Goal: Task Accomplishment & Management: Use online tool/utility

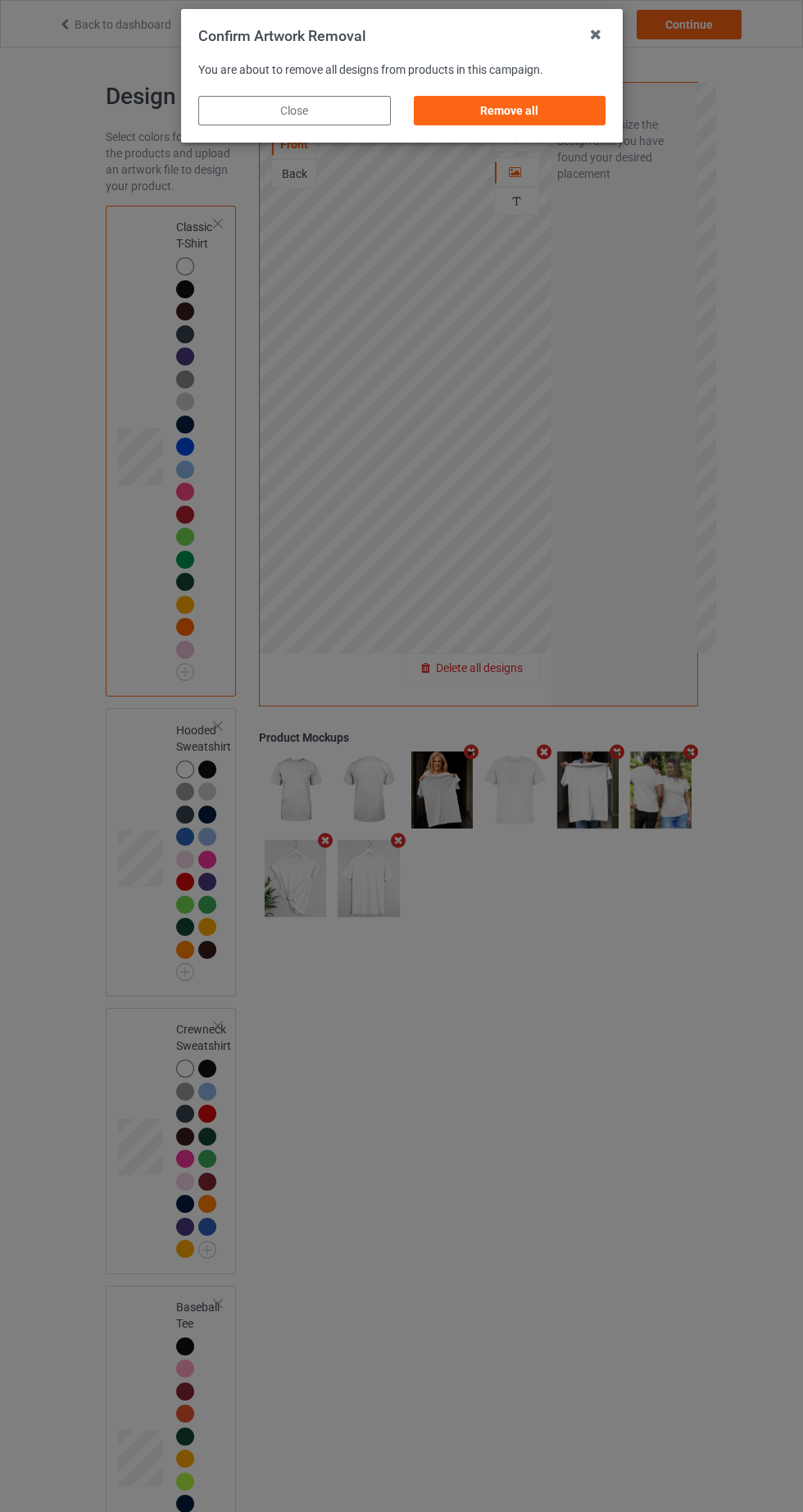
click at [573, 118] on div "Remove all" at bounding box center [509, 110] width 192 height 30
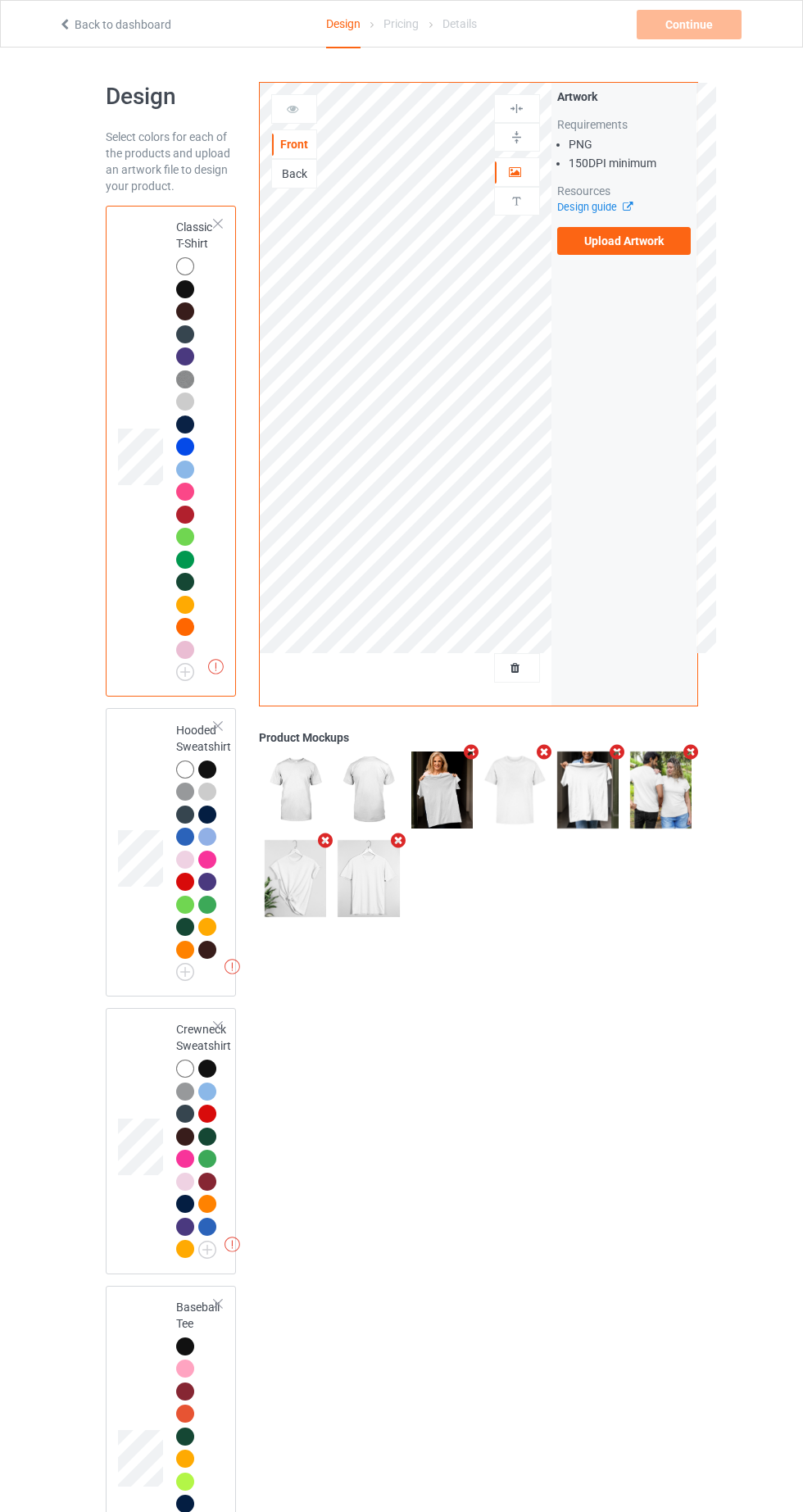
click at [664, 247] on label "Upload Artwork" at bounding box center [624, 240] width 135 height 28
click at [0, 0] on input "Upload Artwork" at bounding box center [0, 0] width 0 height 0
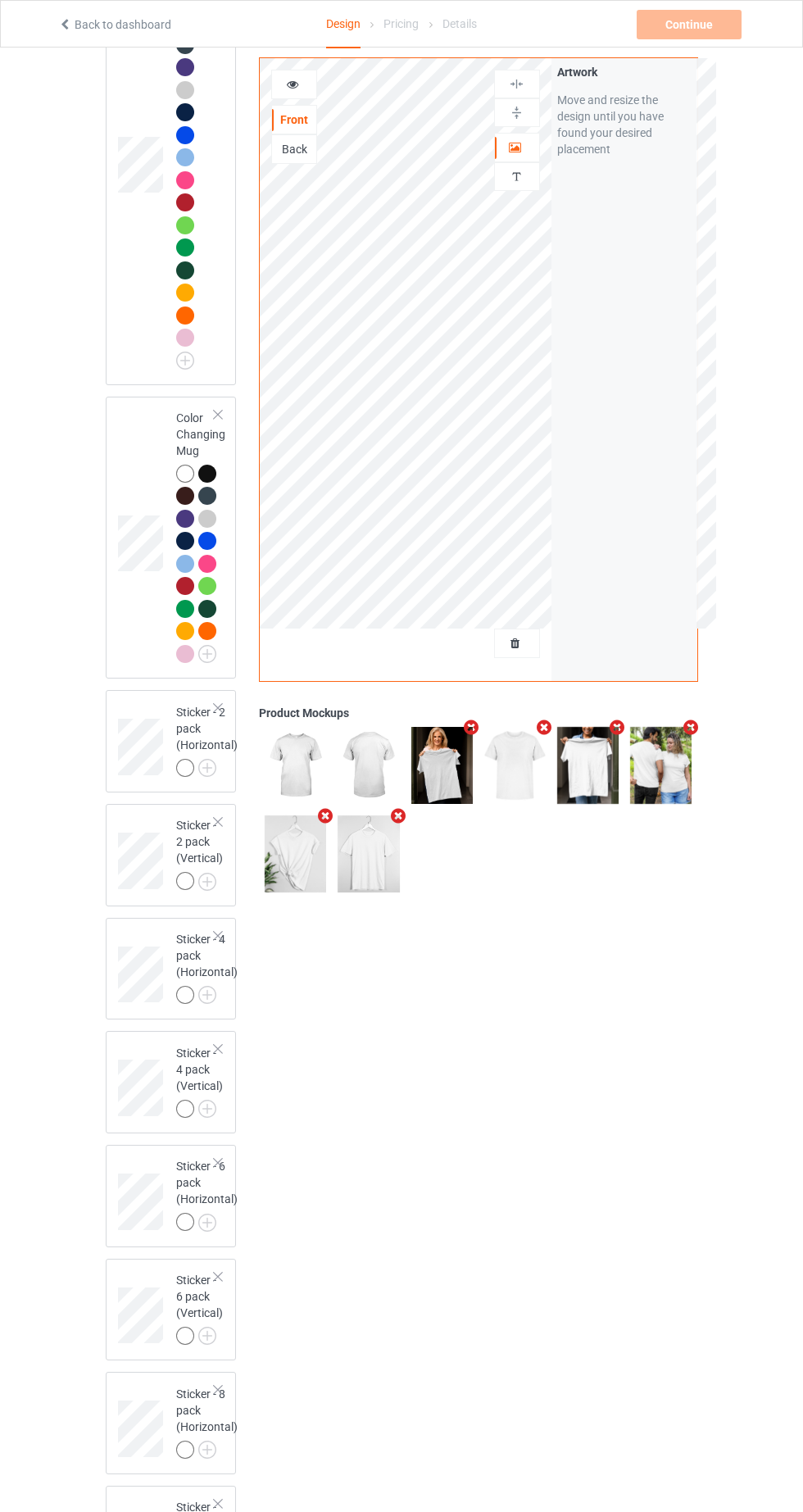
scroll to position [4008, 0]
click at [181, 169] on div at bounding box center [184, 160] width 18 height 18
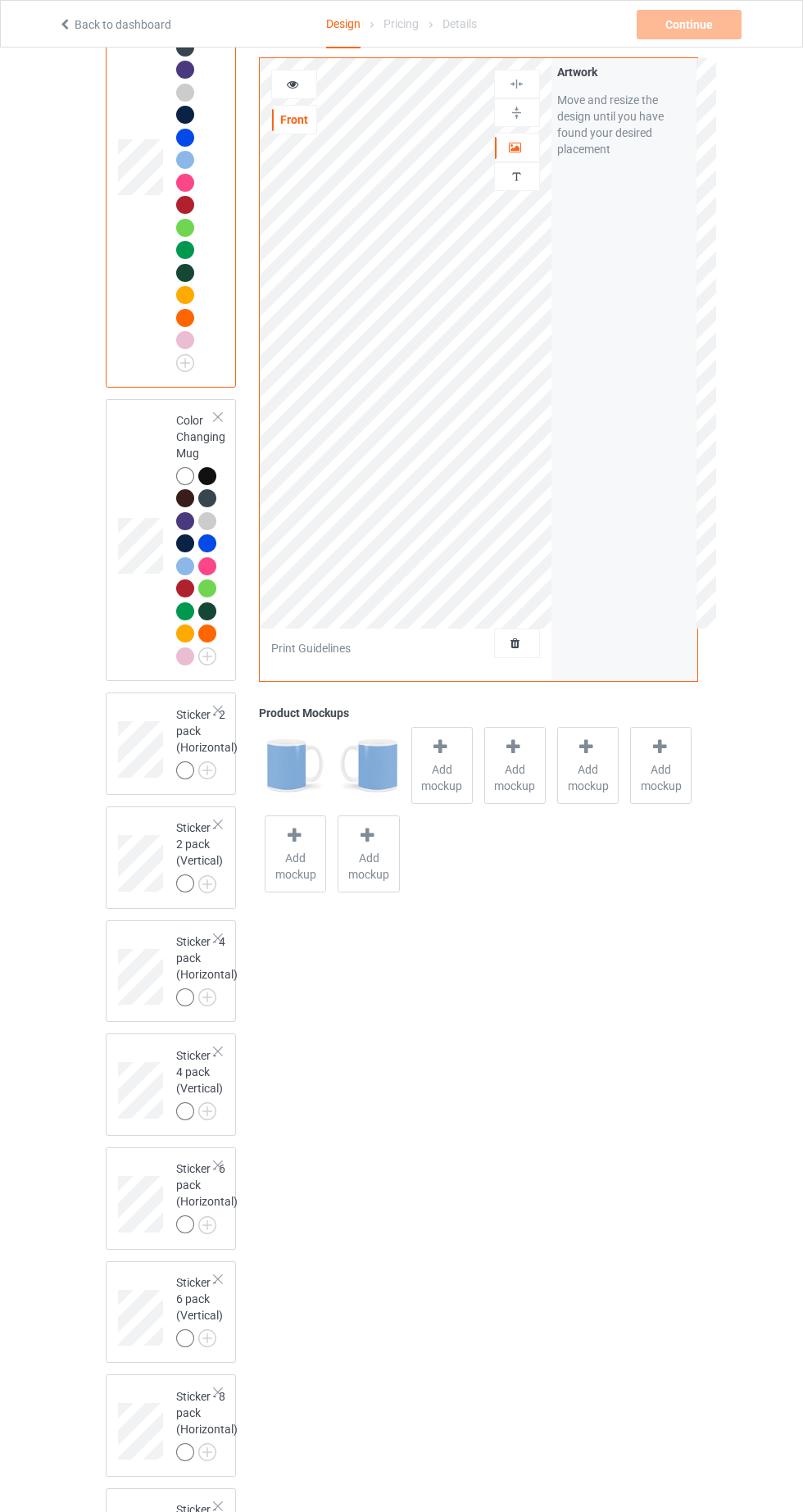
click at [181, 169] on div at bounding box center [184, 160] width 18 height 18
click at [271, 72] on div at bounding box center [294, 84] width 46 height 30
click at [289, 85] on icon at bounding box center [293, 82] width 14 height 11
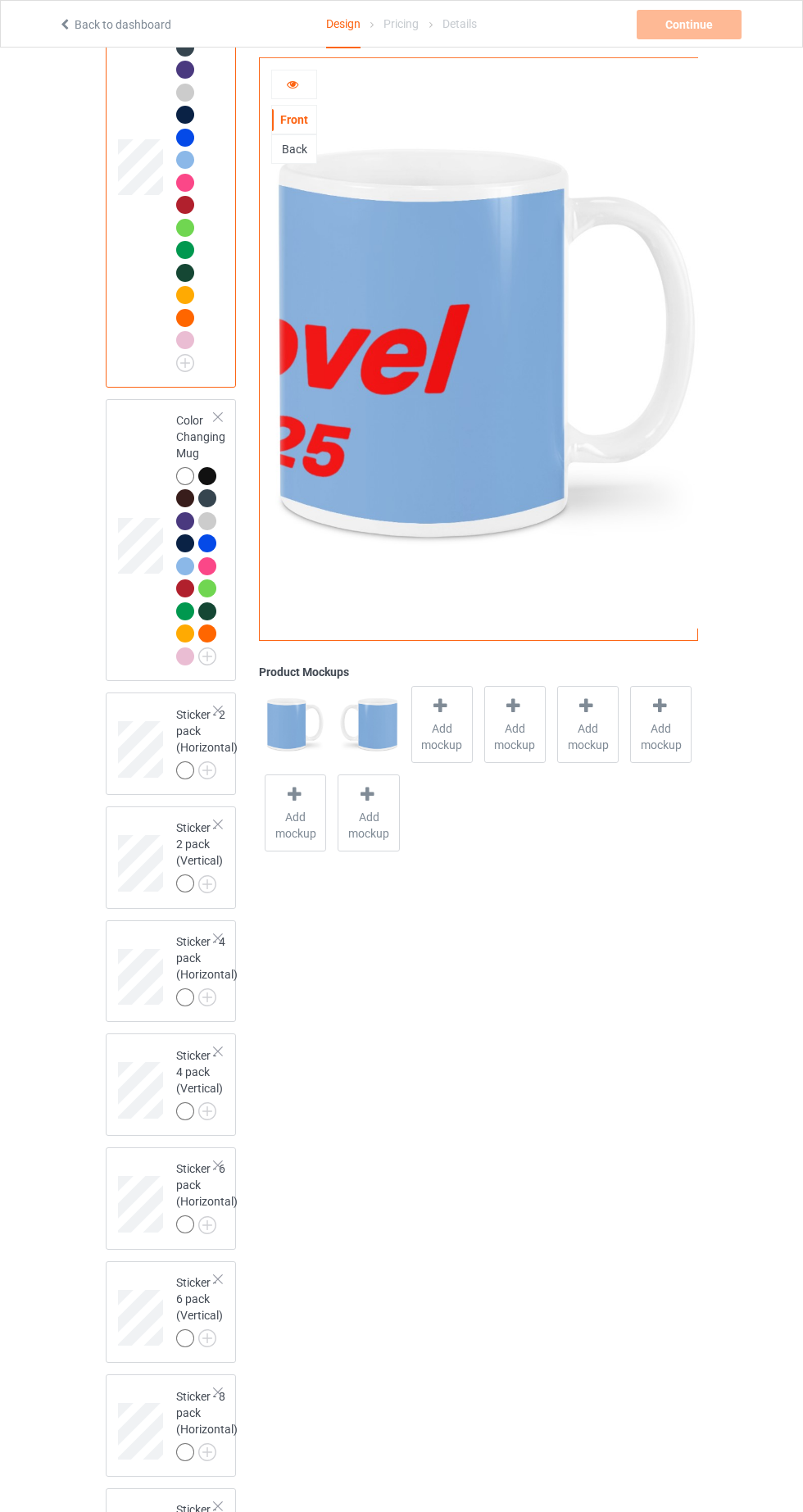
click at [288, 155] on div "Back" at bounding box center [294, 148] width 44 height 16
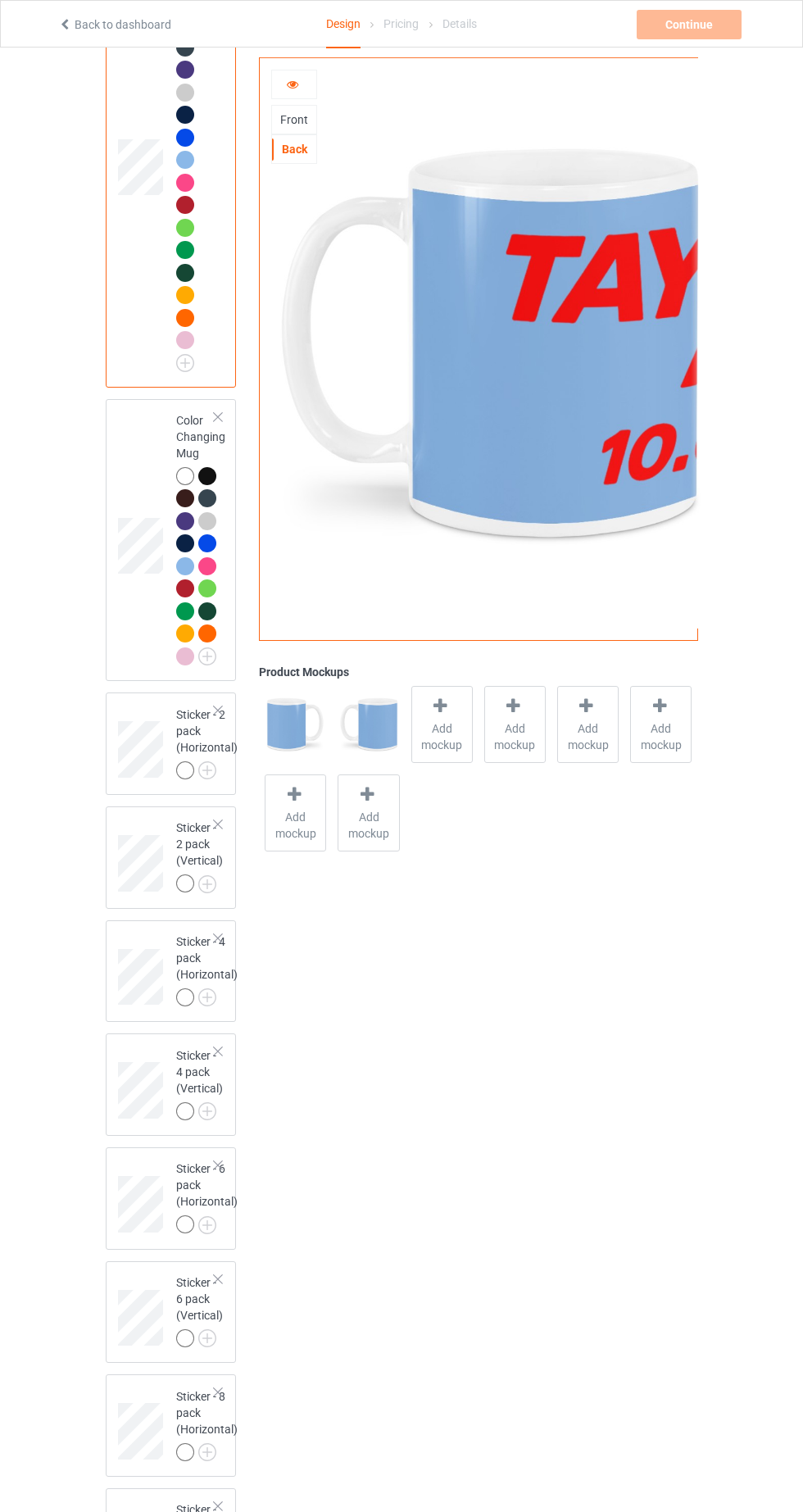
click at [293, 84] on icon at bounding box center [293, 82] width 14 height 11
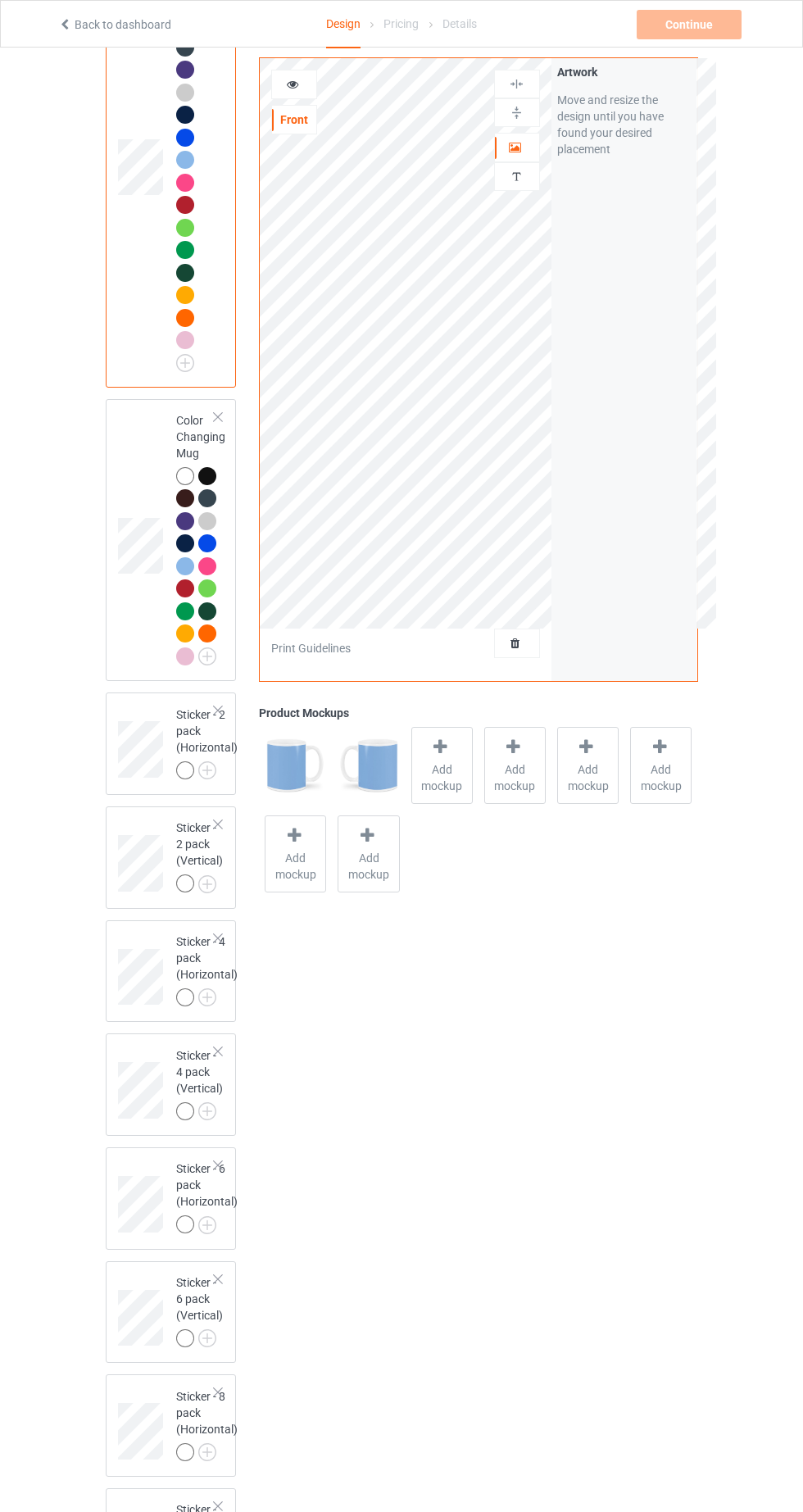
click at [520, 183] on img at bounding box center [516, 177] width 15 height 15
click at [509, 150] on icon at bounding box center [515, 145] width 14 height 11
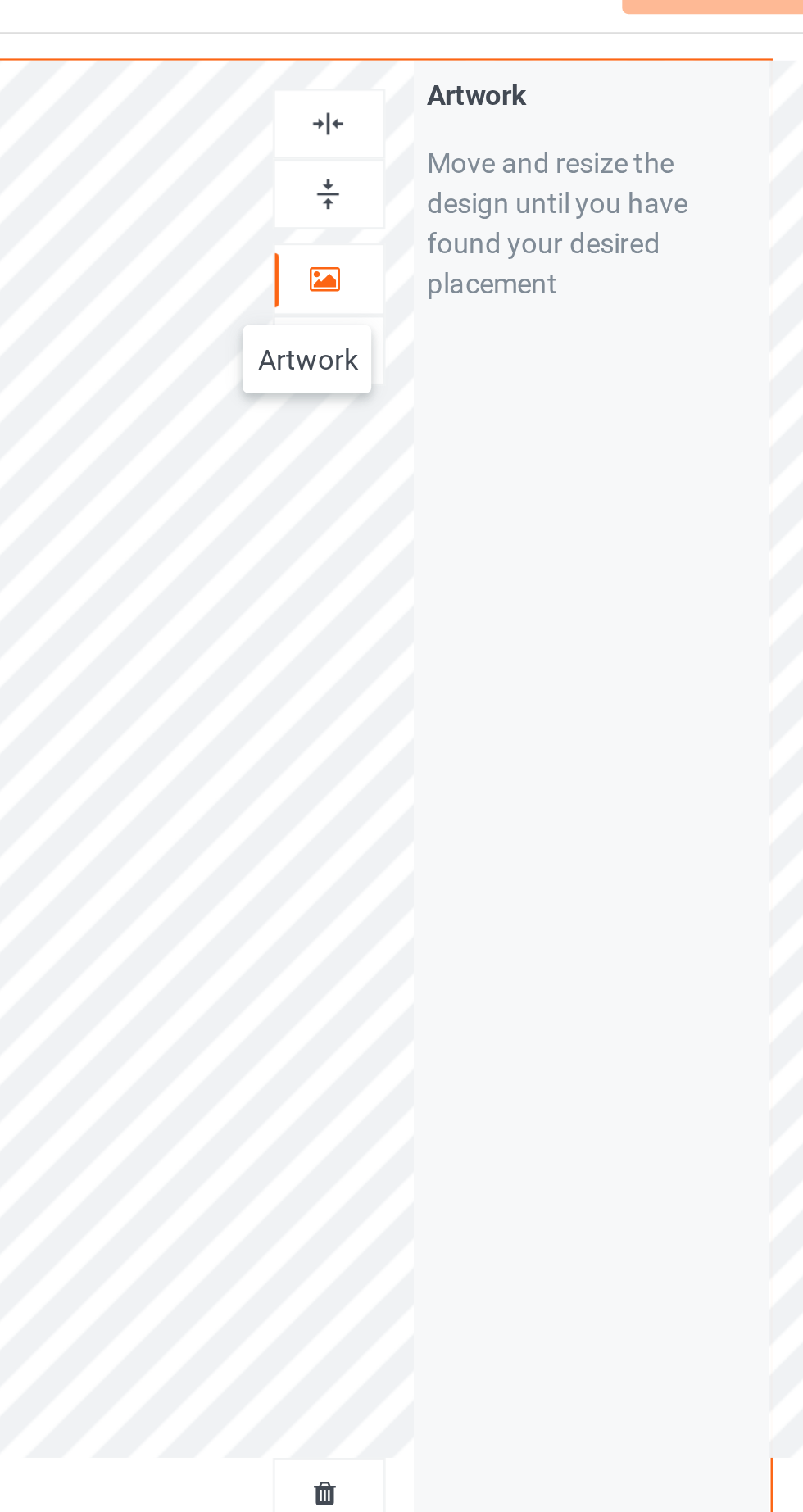
scroll to position [3921, 0]
click at [525, 118] on div at bounding box center [517, 113] width 44 height 15
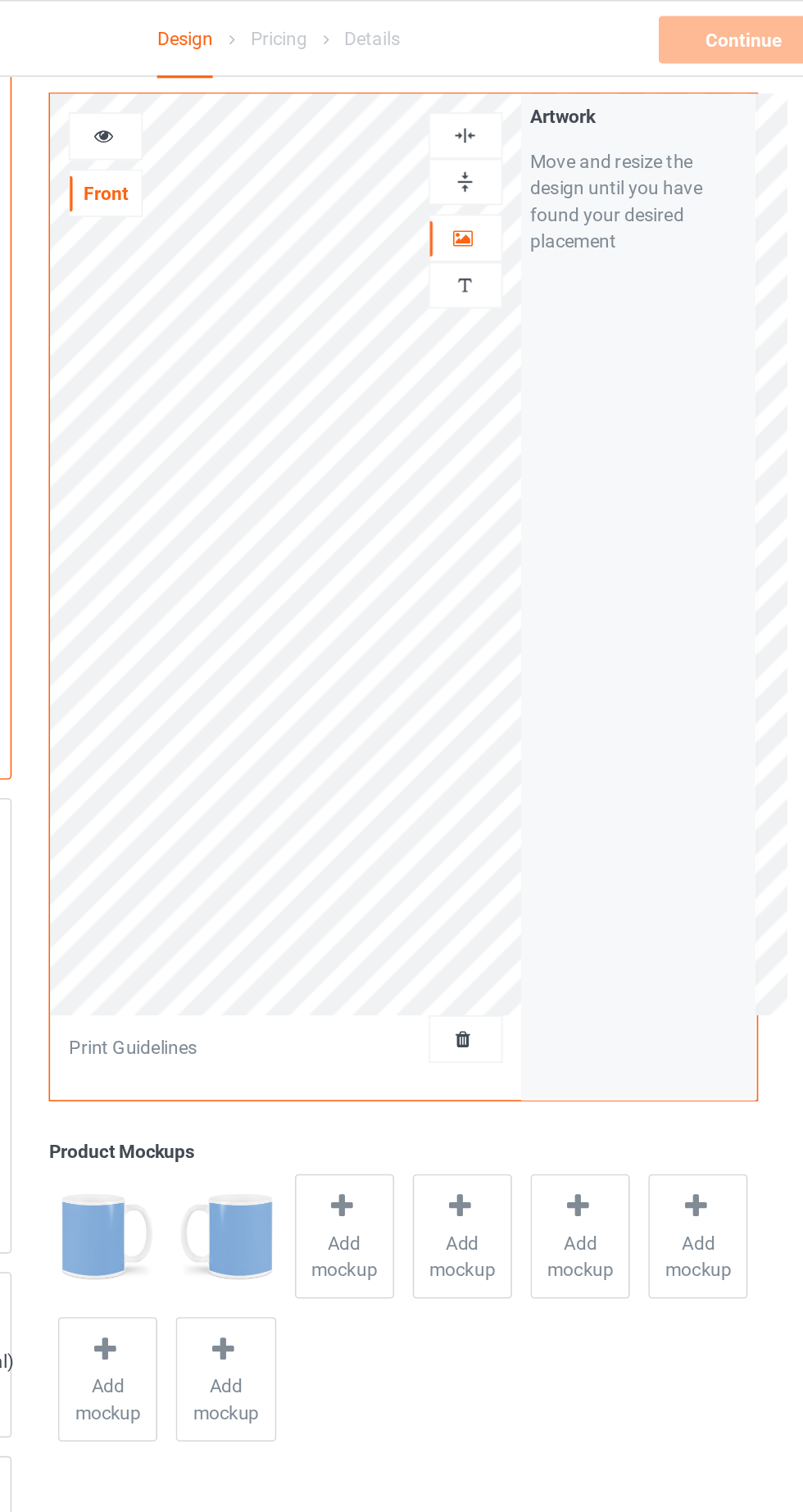
scroll to position [3912, 0]
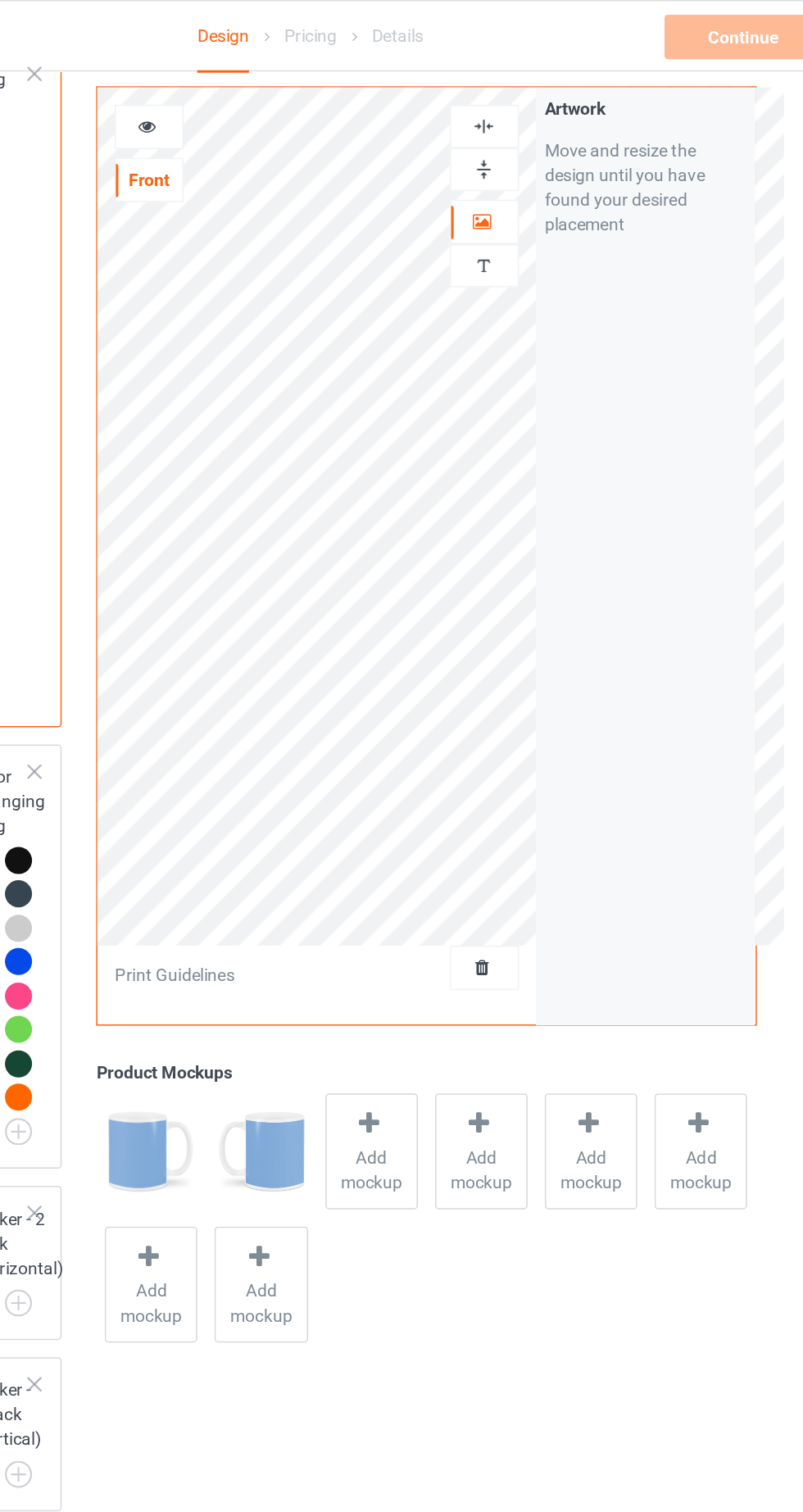
click at [299, 87] on icon at bounding box center [293, 82] width 14 height 11
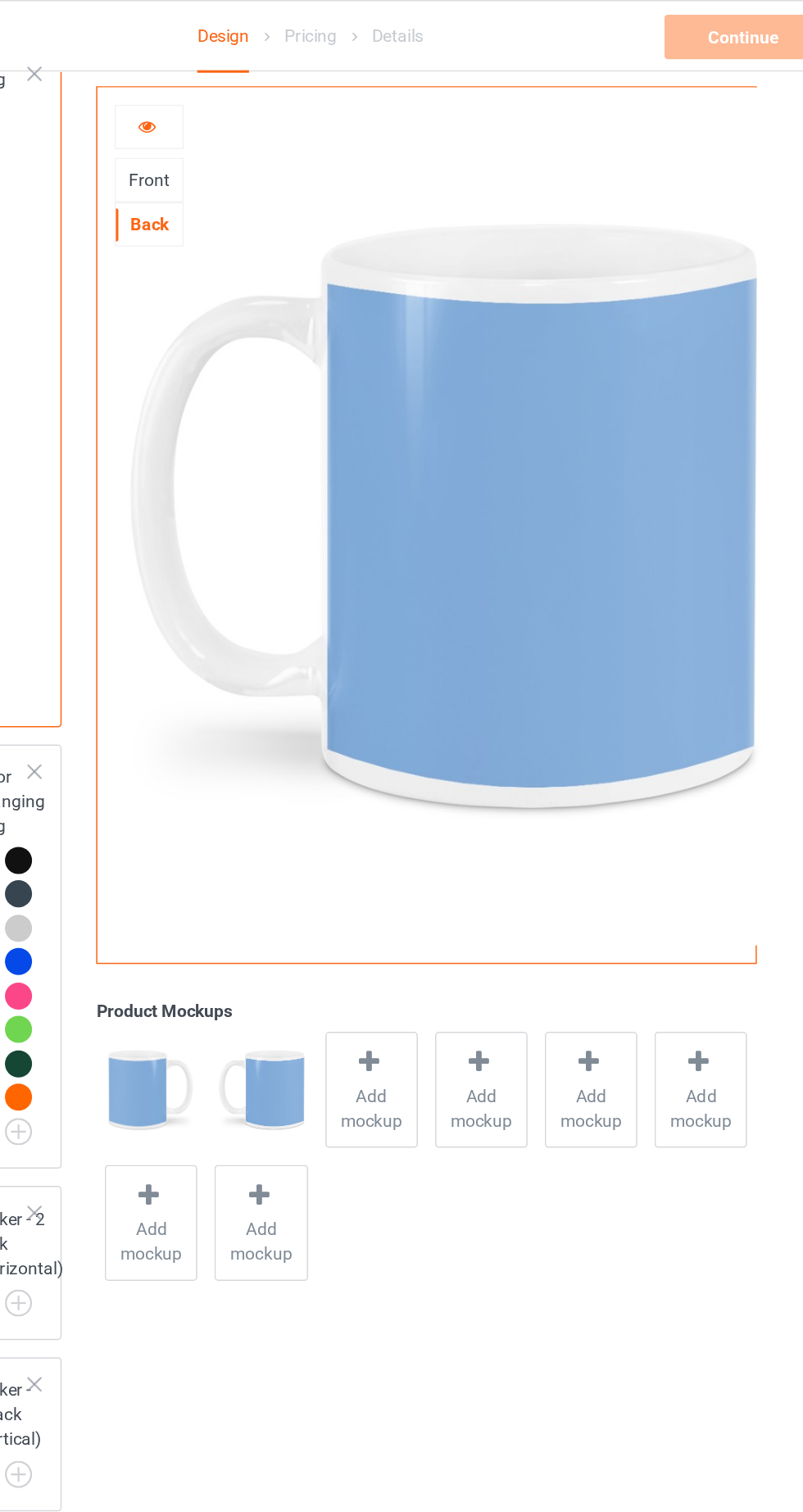
click at [289, 80] on icon at bounding box center [293, 82] width 14 height 11
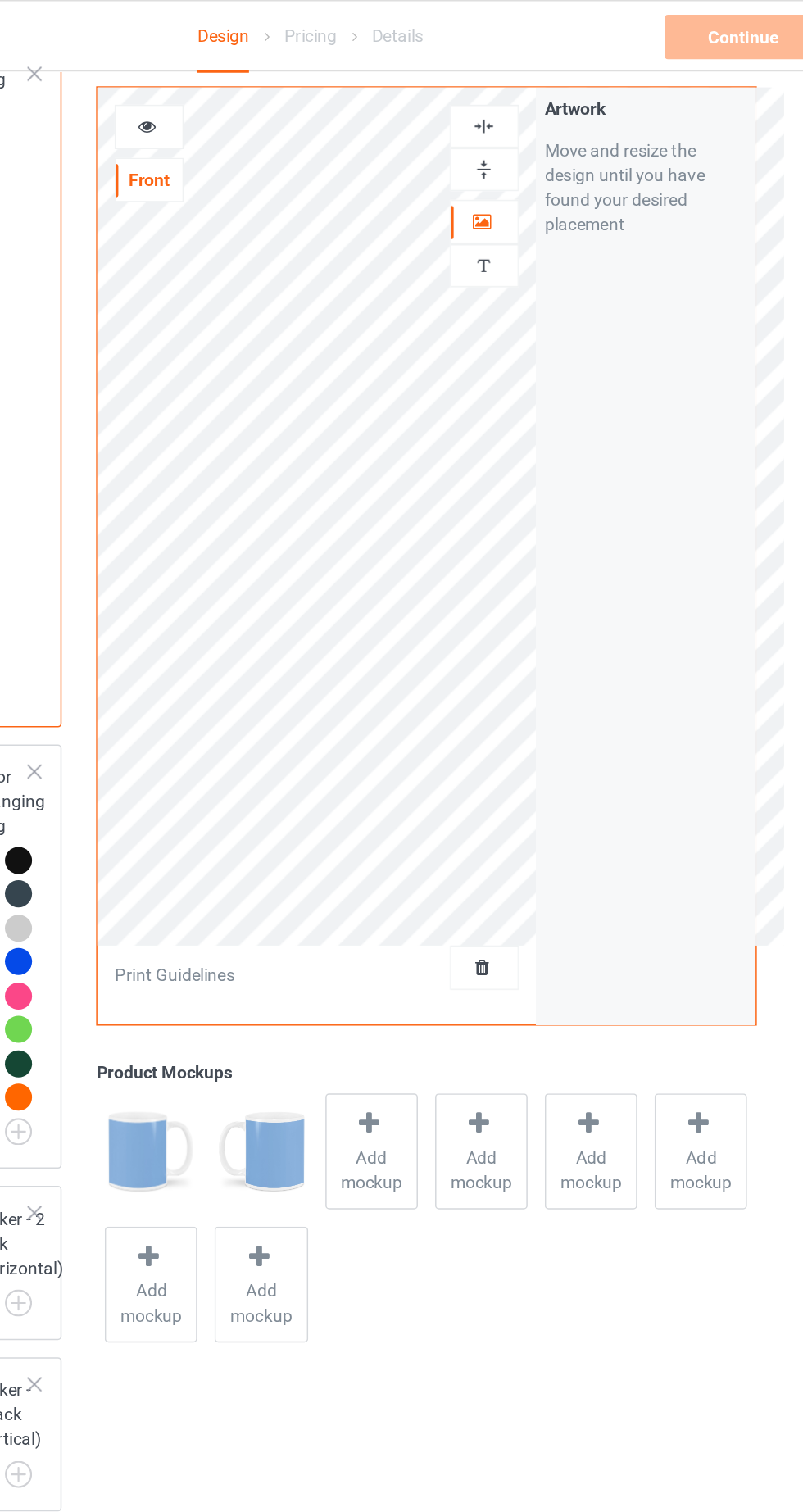
click at [521, 113] on img at bounding box center [516, 113] width 15 height 15
click at [293, 77] on icon at bounding box center [293, 82] width 14 height 11
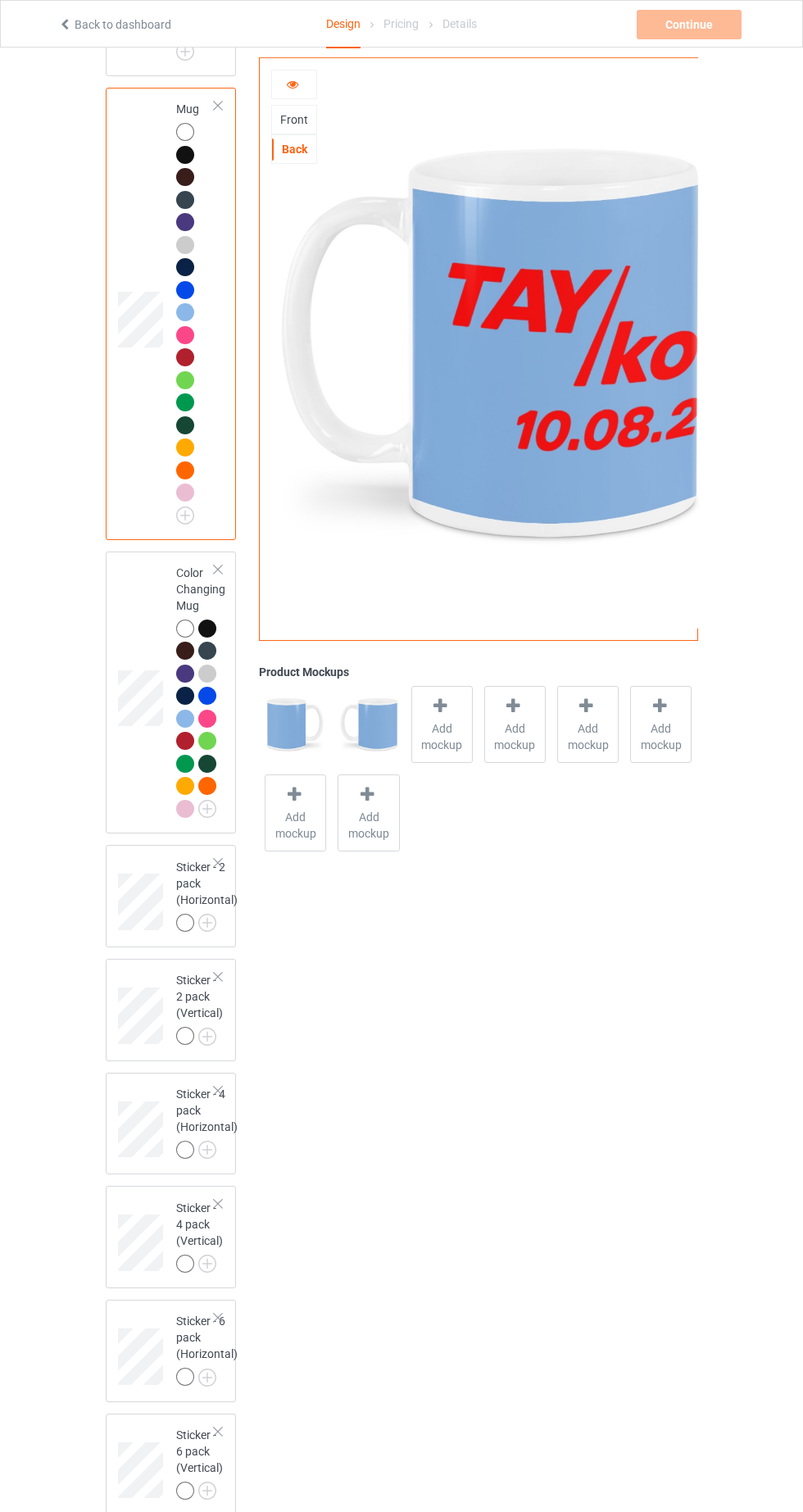
scroll to position [3864, 0]
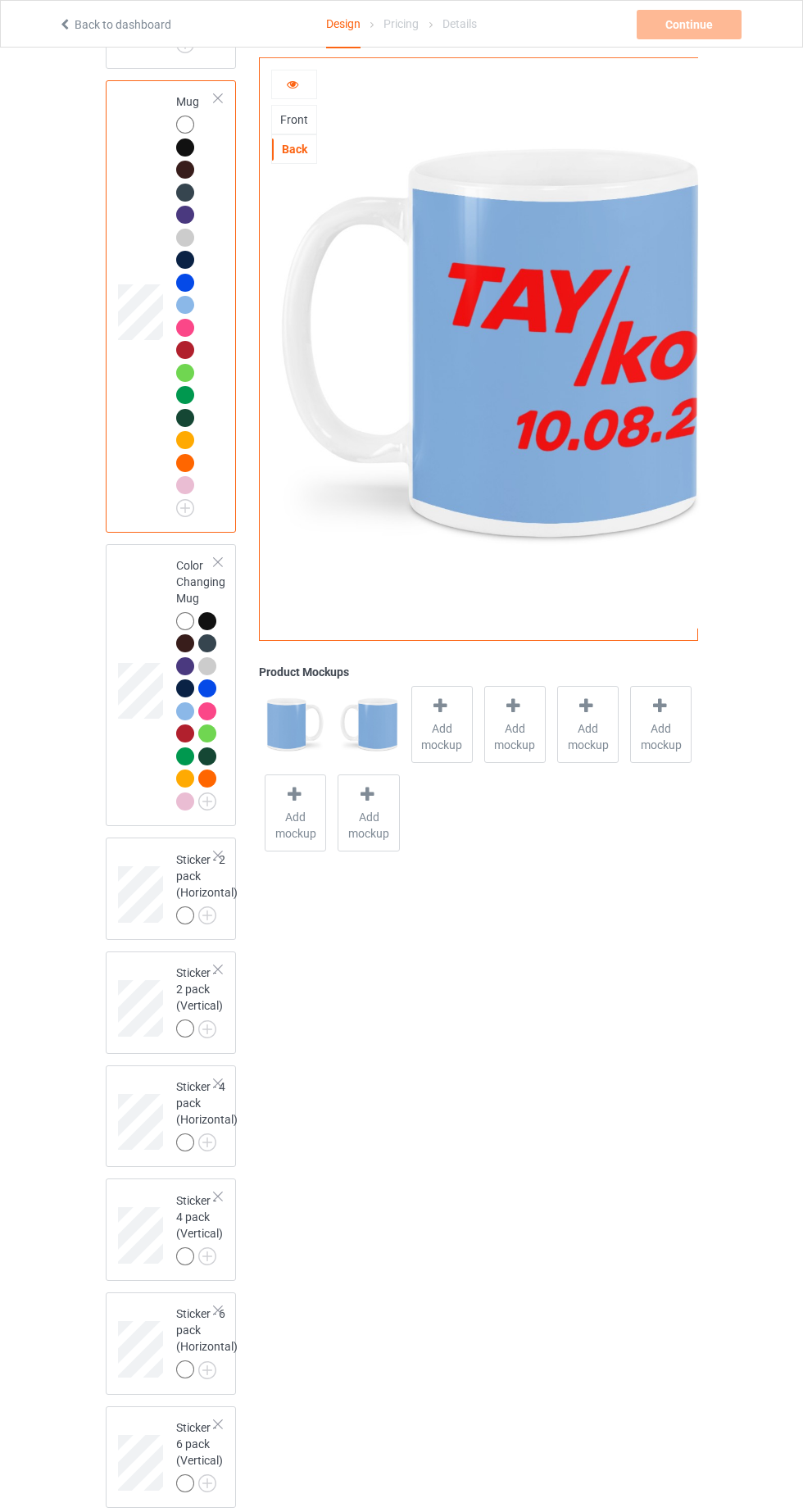
click at [293, 82] on icon at bounding box center [293, 82] width 14 height 11
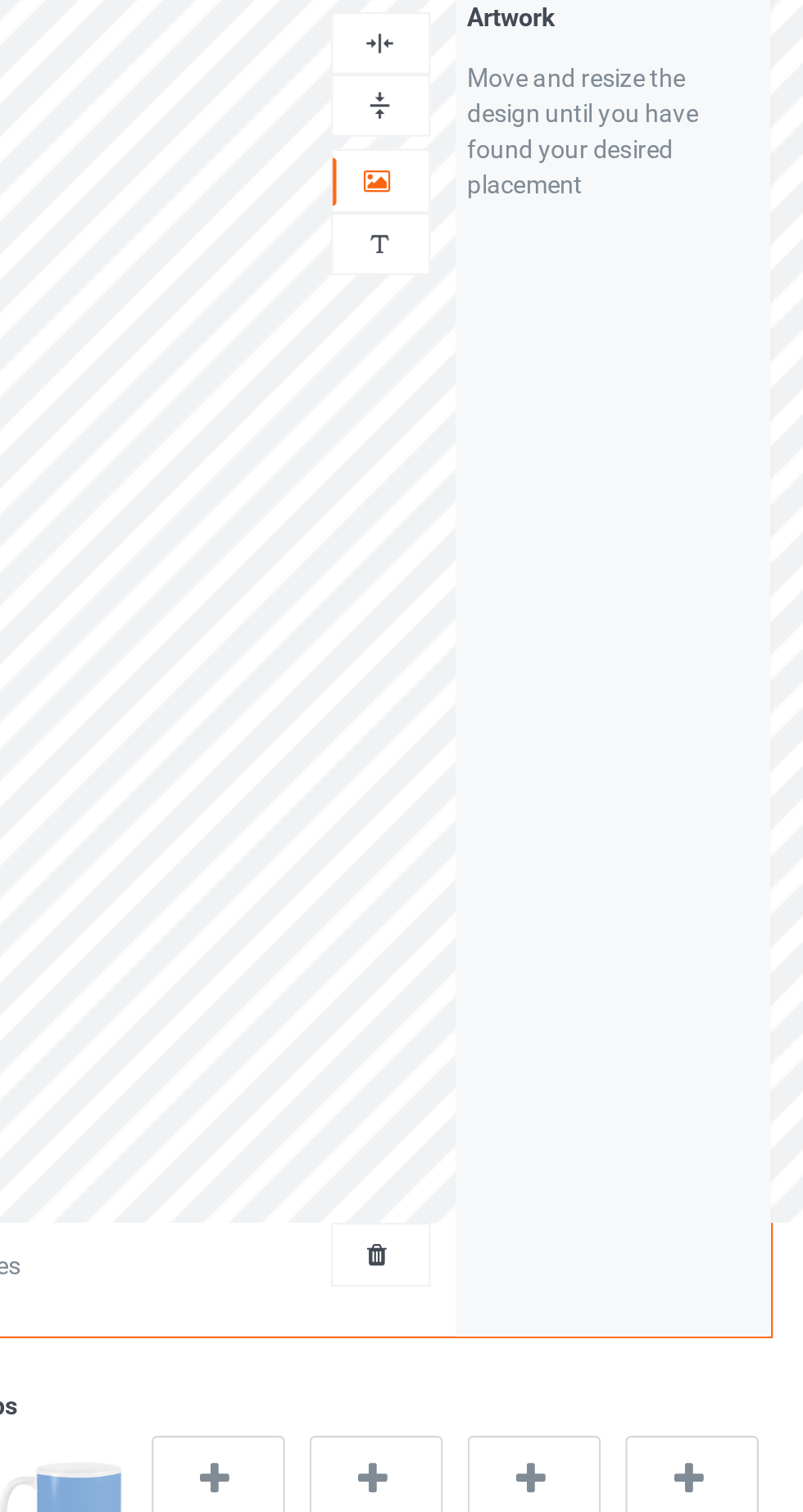
scroll to position [3852, 0]
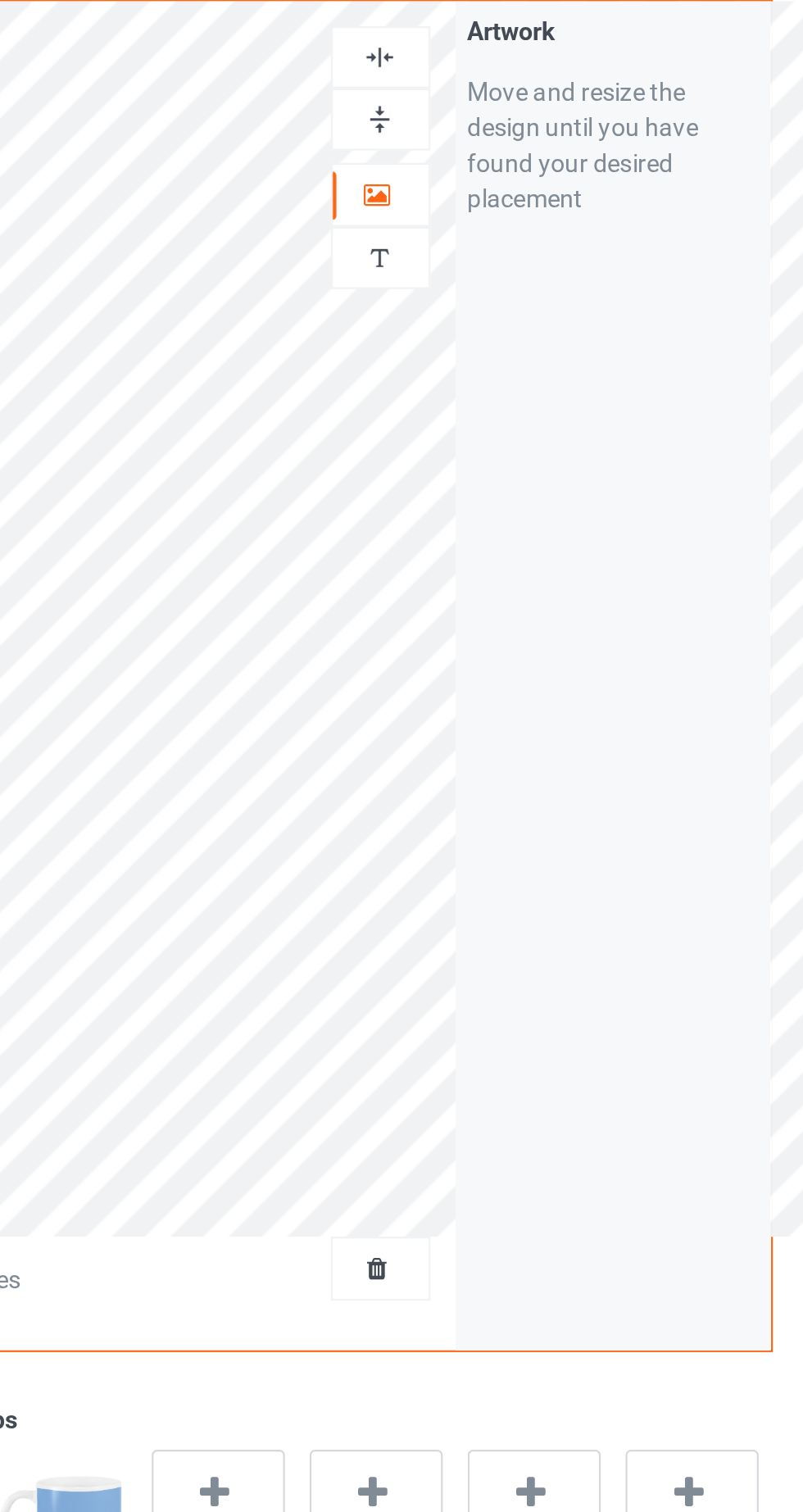
click at [521, 119] on img at bounding box center [516, 113] width 15 height 15
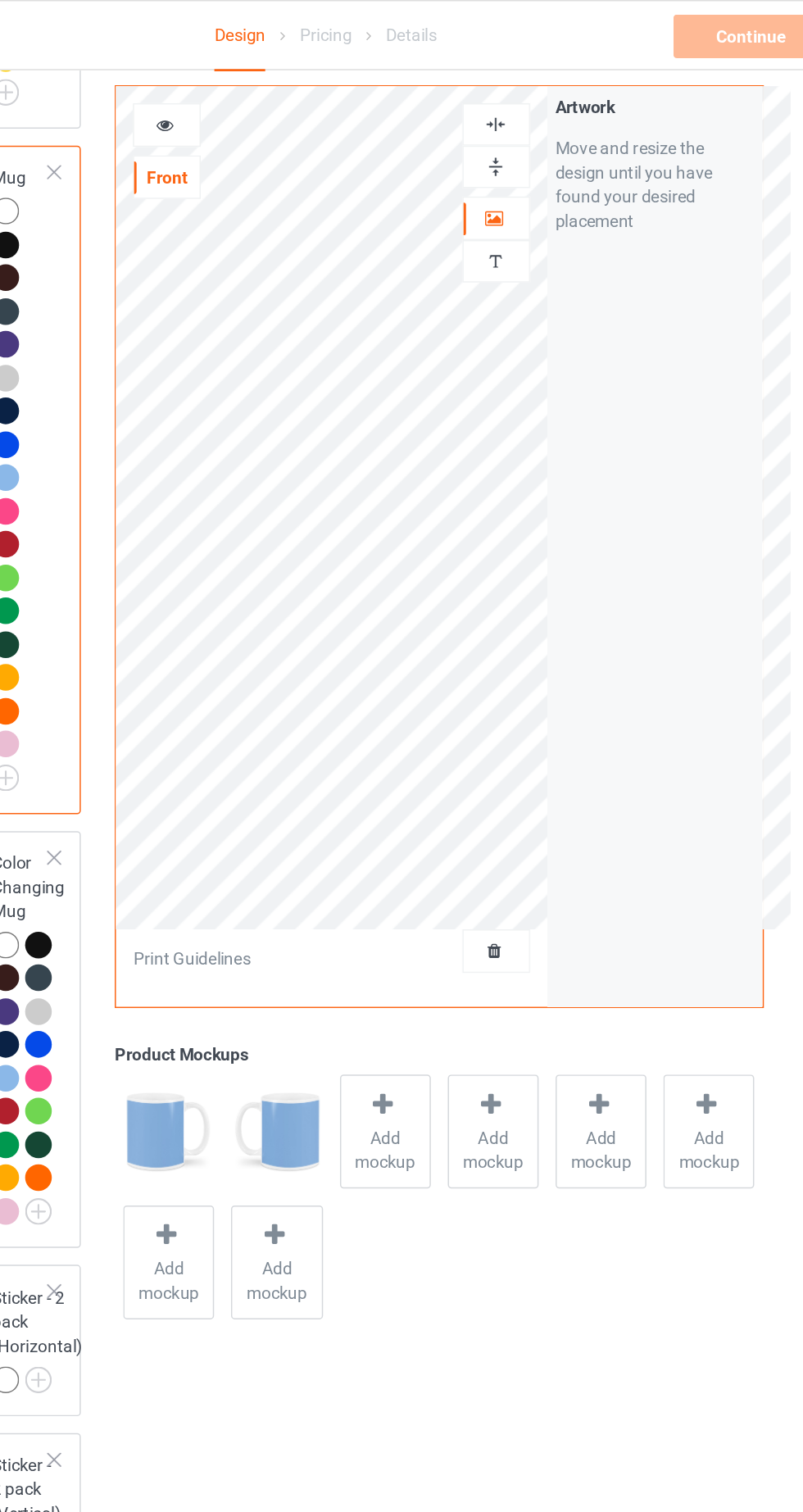
scroll to position [3843, 0]
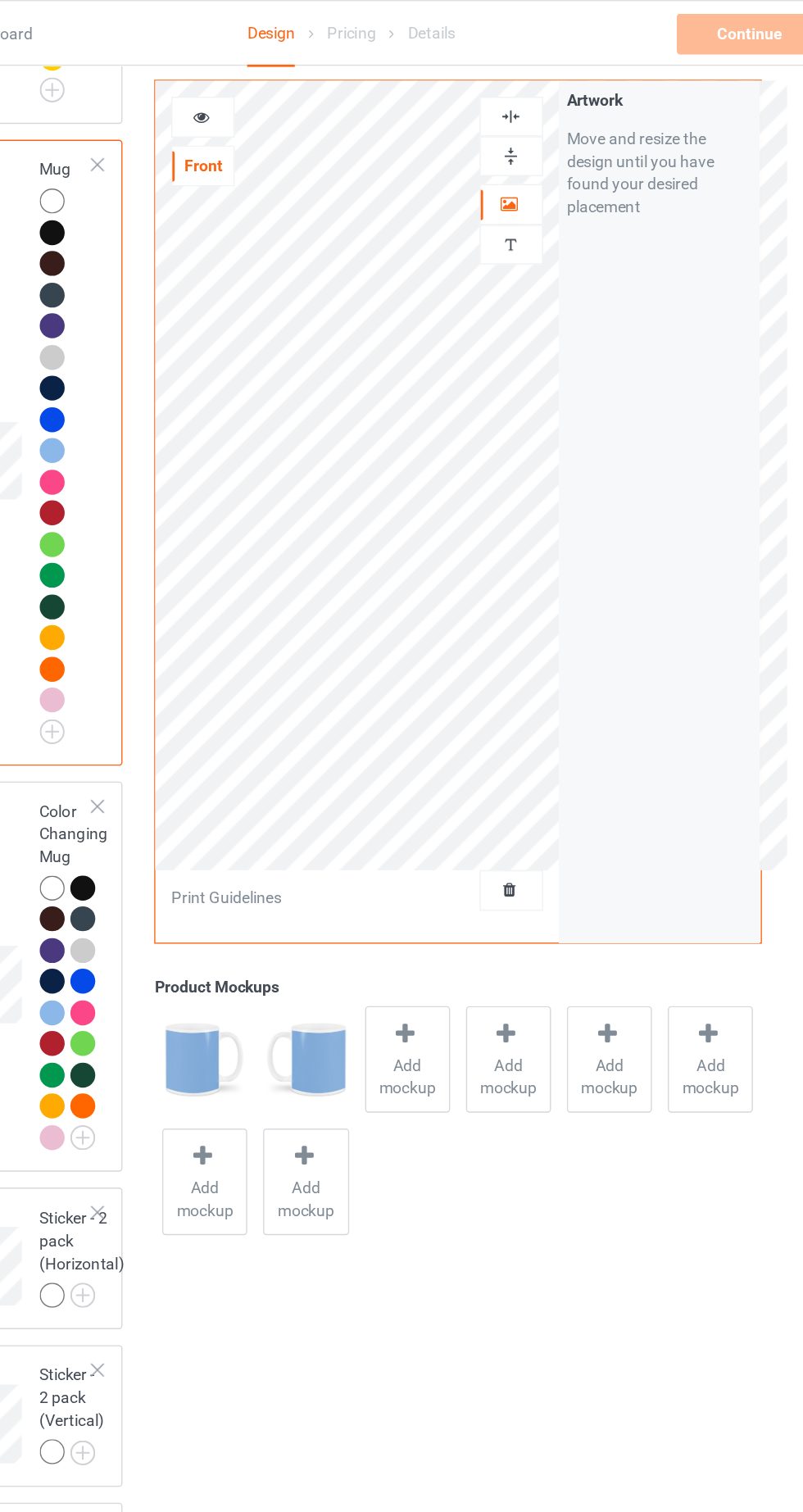
click at [306, 89] on div at bounding box center [294, 84] width 44 height 16
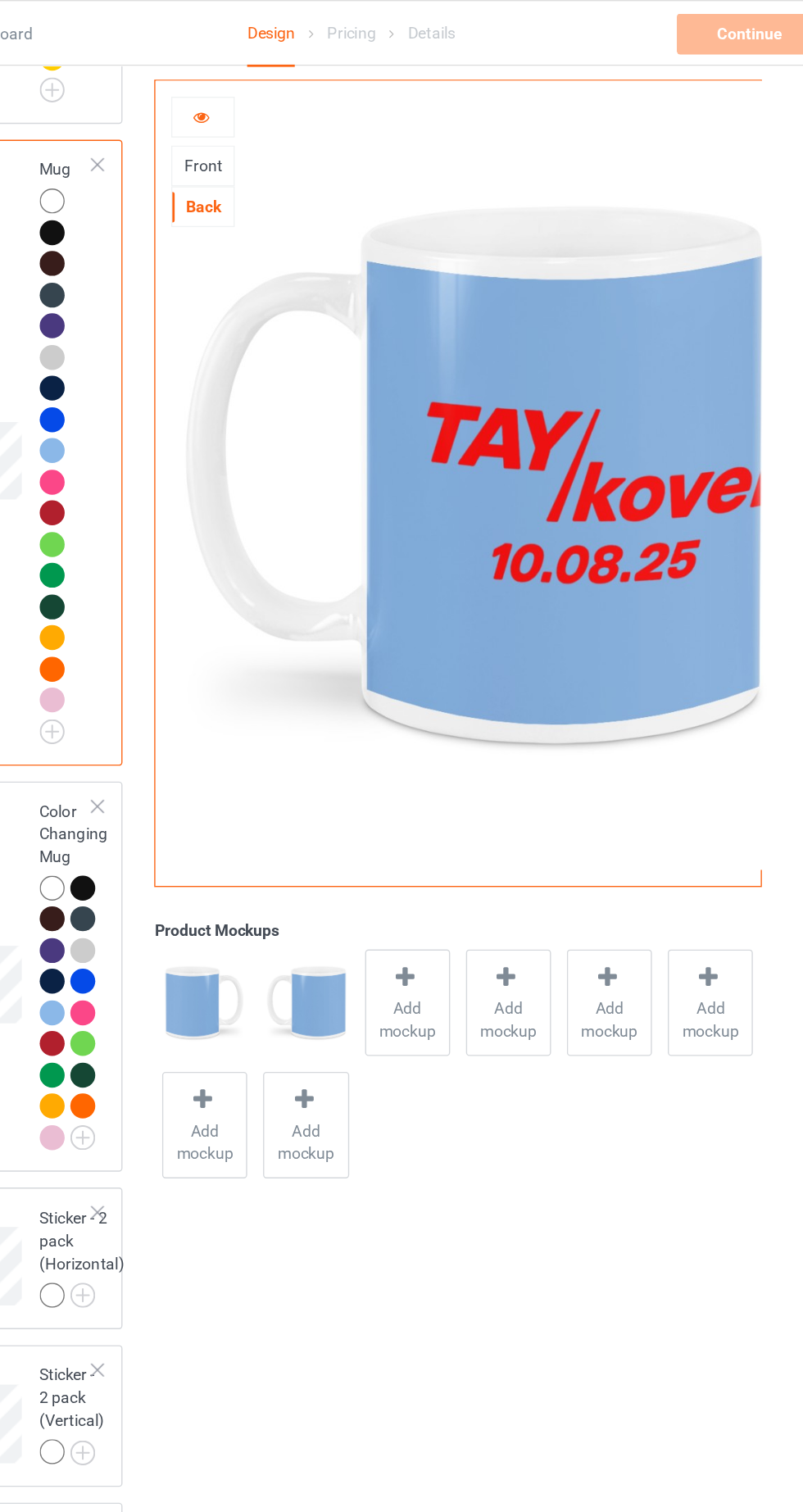
click at [278, 84] on div at bounding box center [294, 84] width 44 height 16
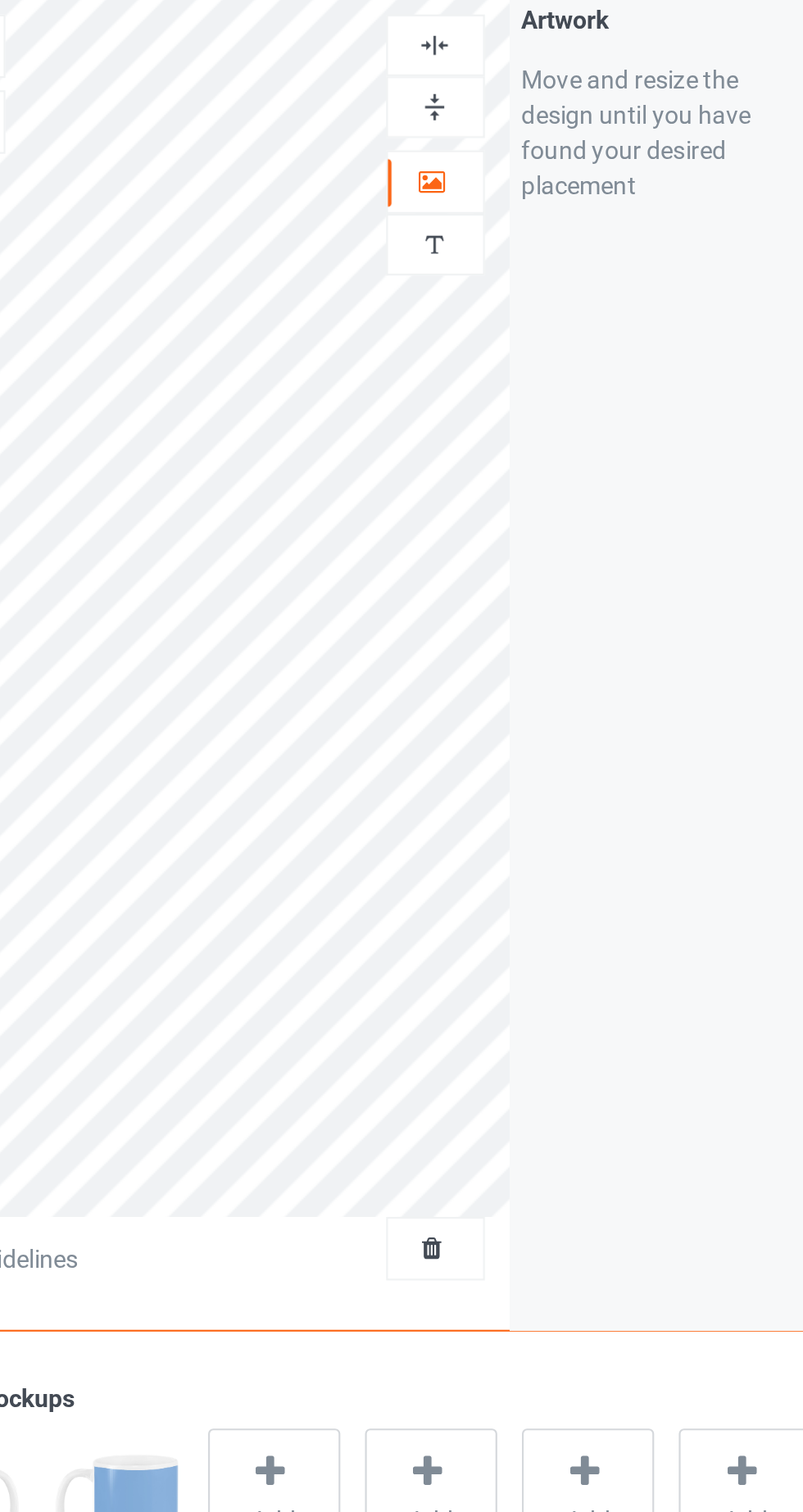
click at [525, 116] on div at bounding box center [517, 113] width 44 height 15
click at [523, 118] on img at bounding box center [516, 113] width 15 height 15
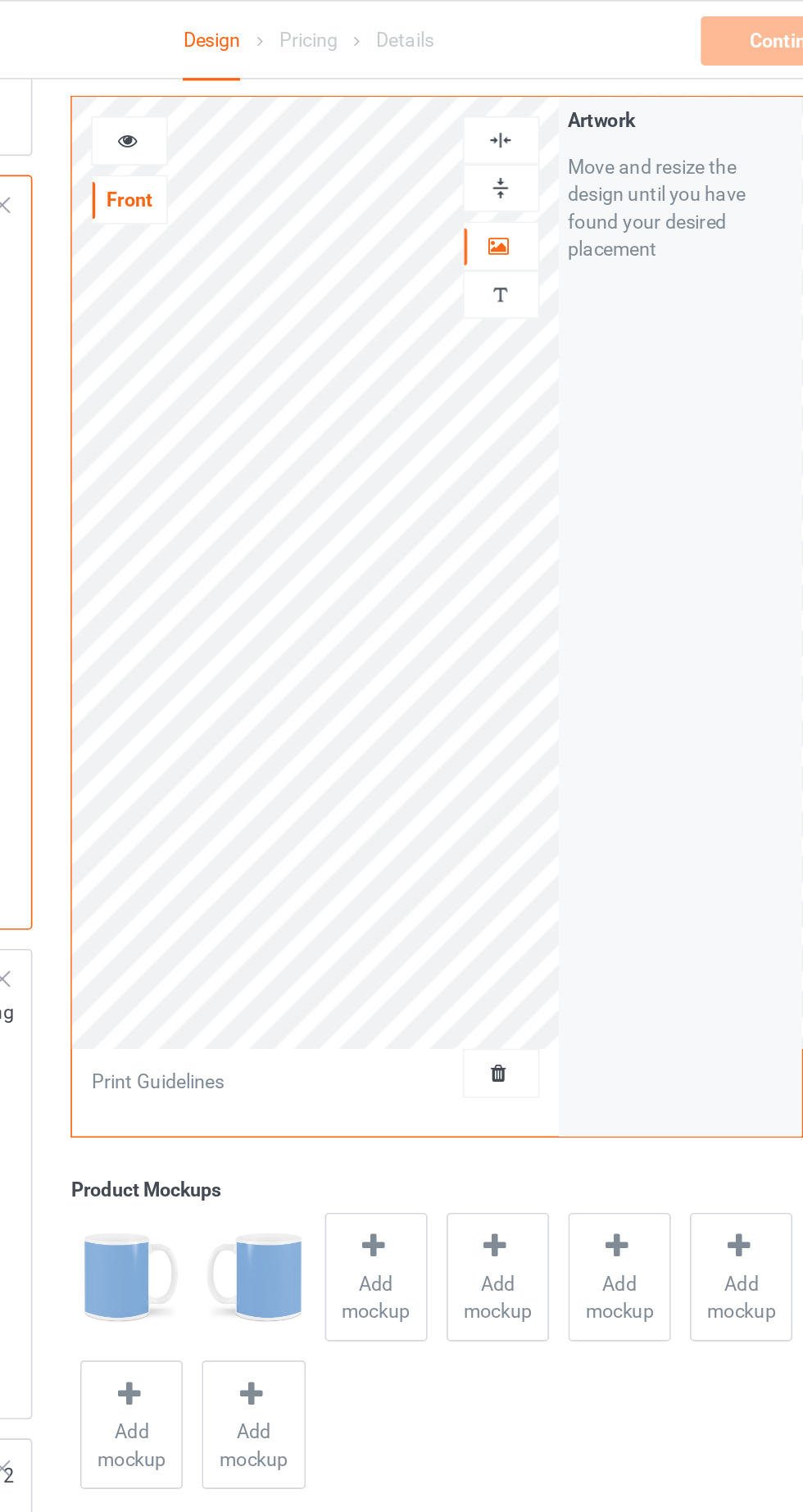
scroll to position [3839, 0]
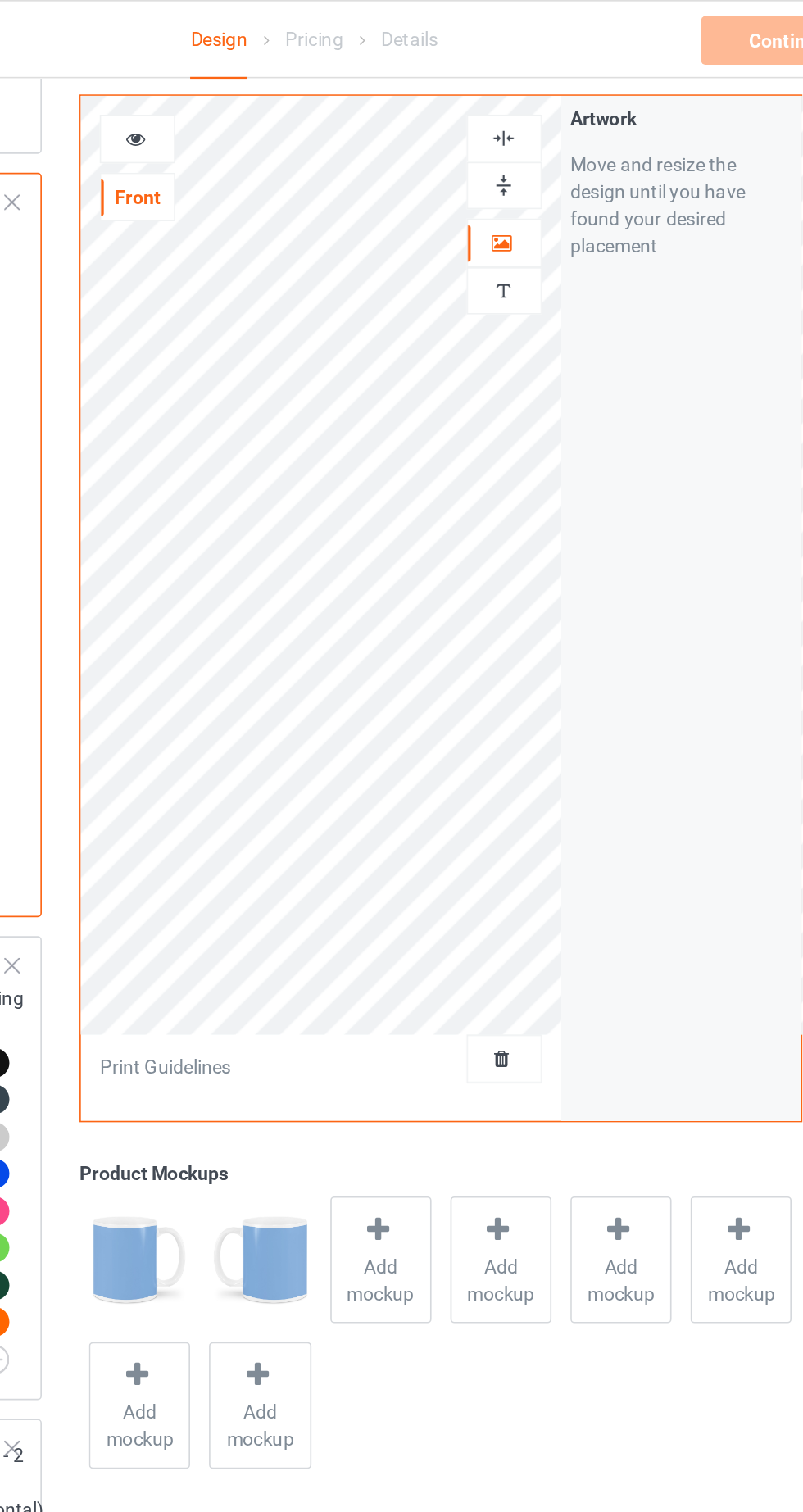
click at [301, 88] on div at bounding box center [294, 84] width 44 height 16
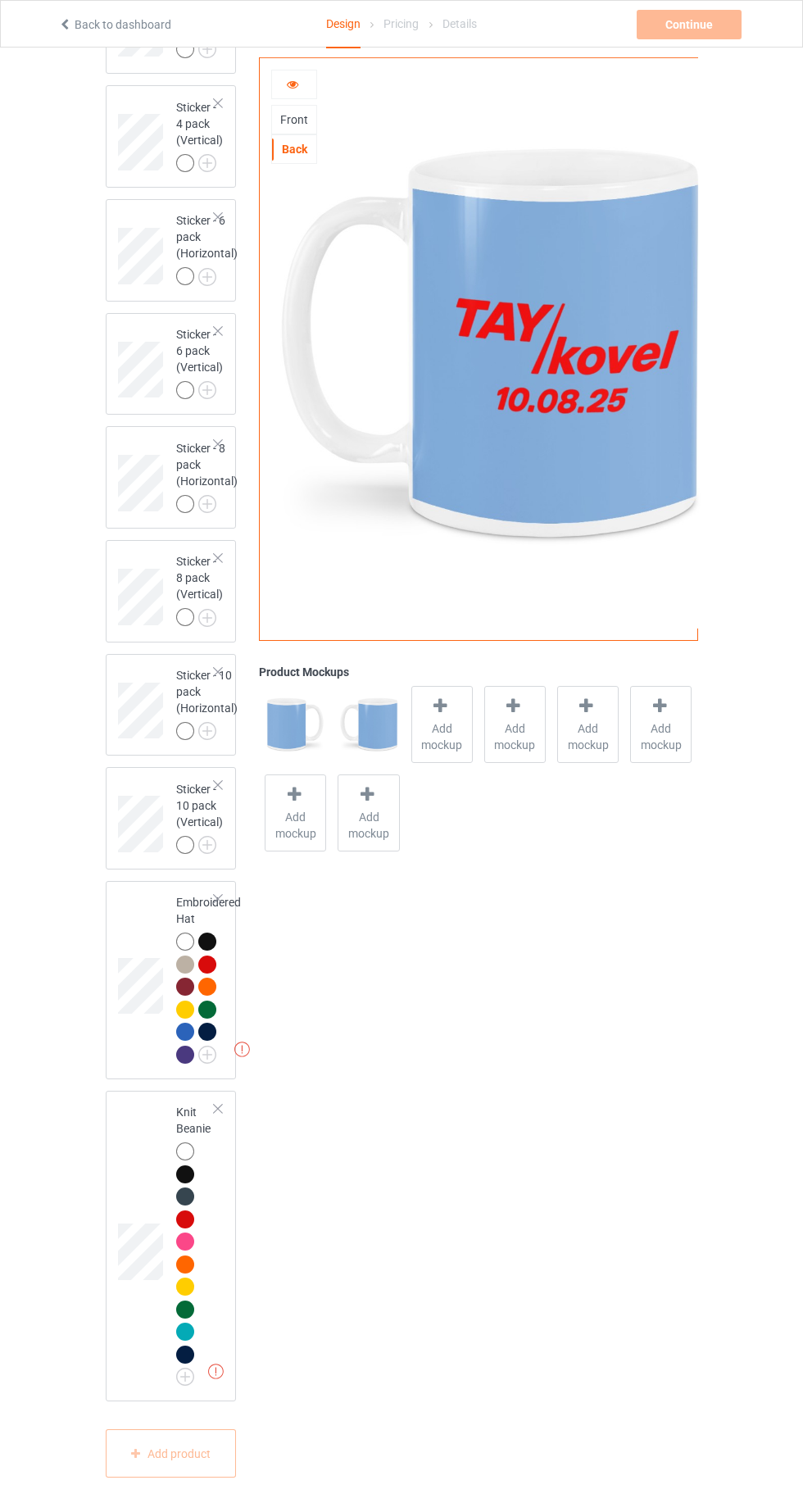
scroll to position [5114, 0]
click at [183, 951] on div at bounding box center [184, 941] width 18 height 18
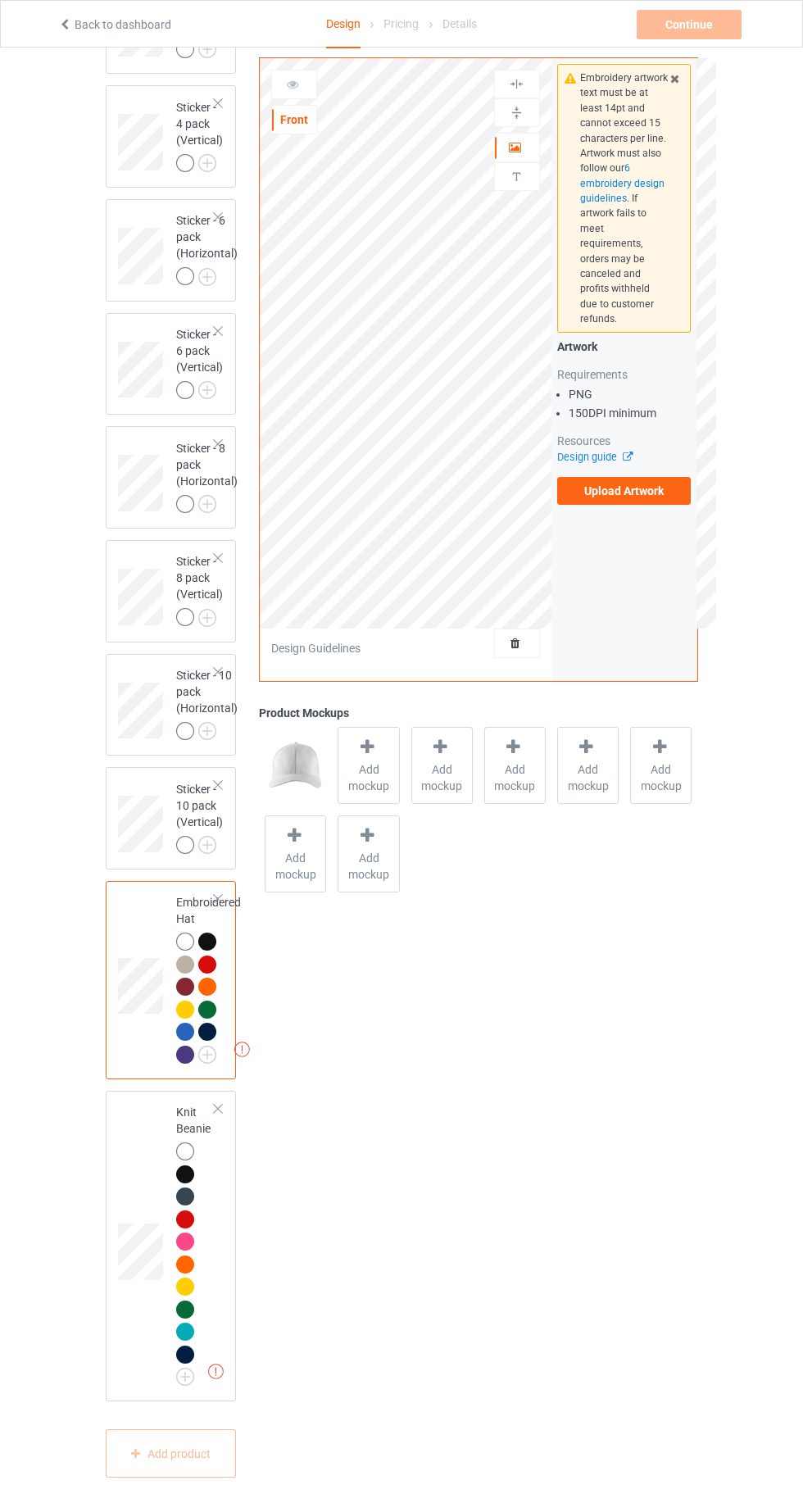
click at [648, 481] on label "Upload Artwork" at bounding box center [624, 491] width 135 height 28
click at [0, 0] on input "Upload Artwork" at bounding box center [0, 0] width 0 height 0
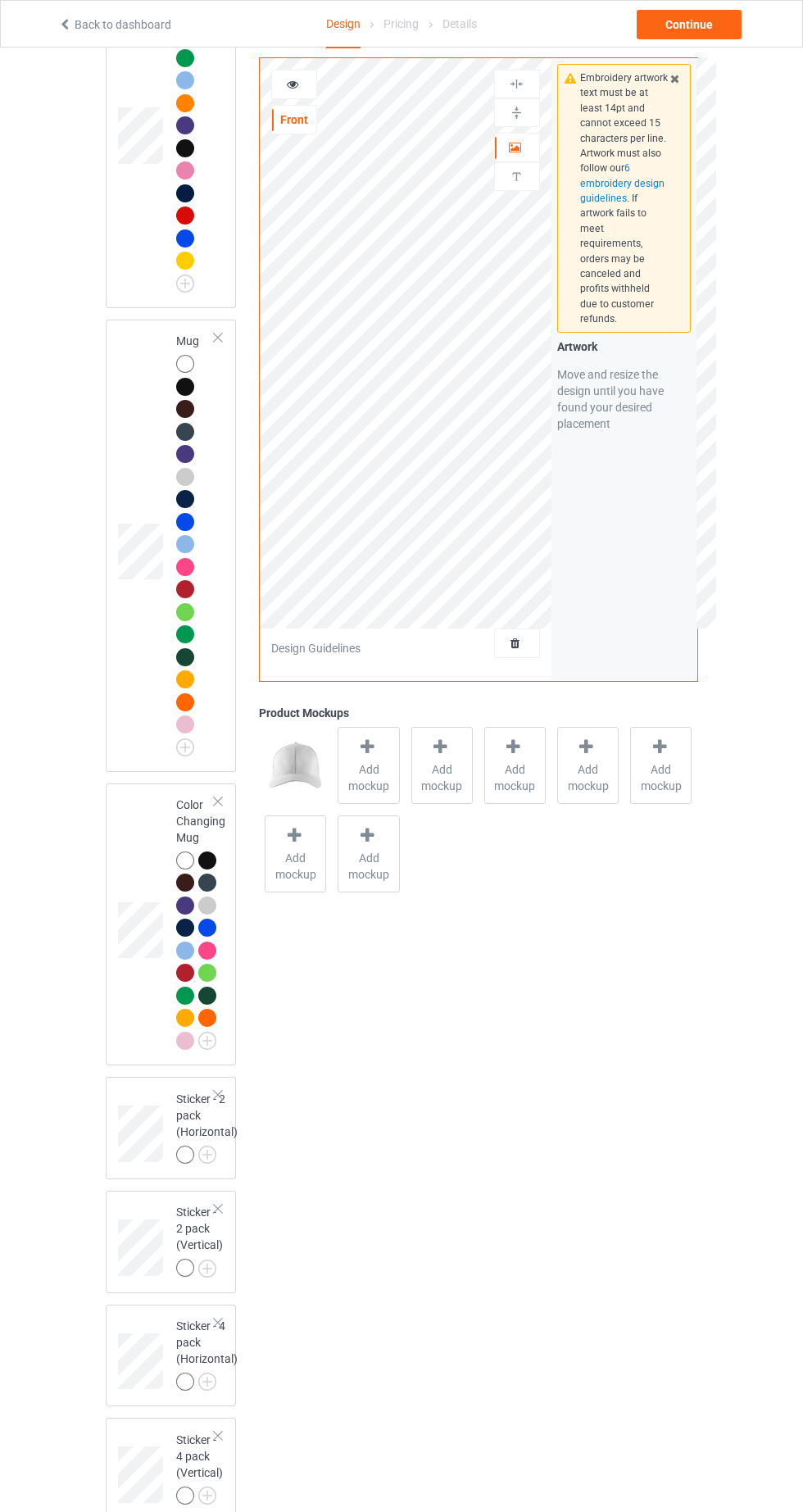
scroll to position [3611, 0]
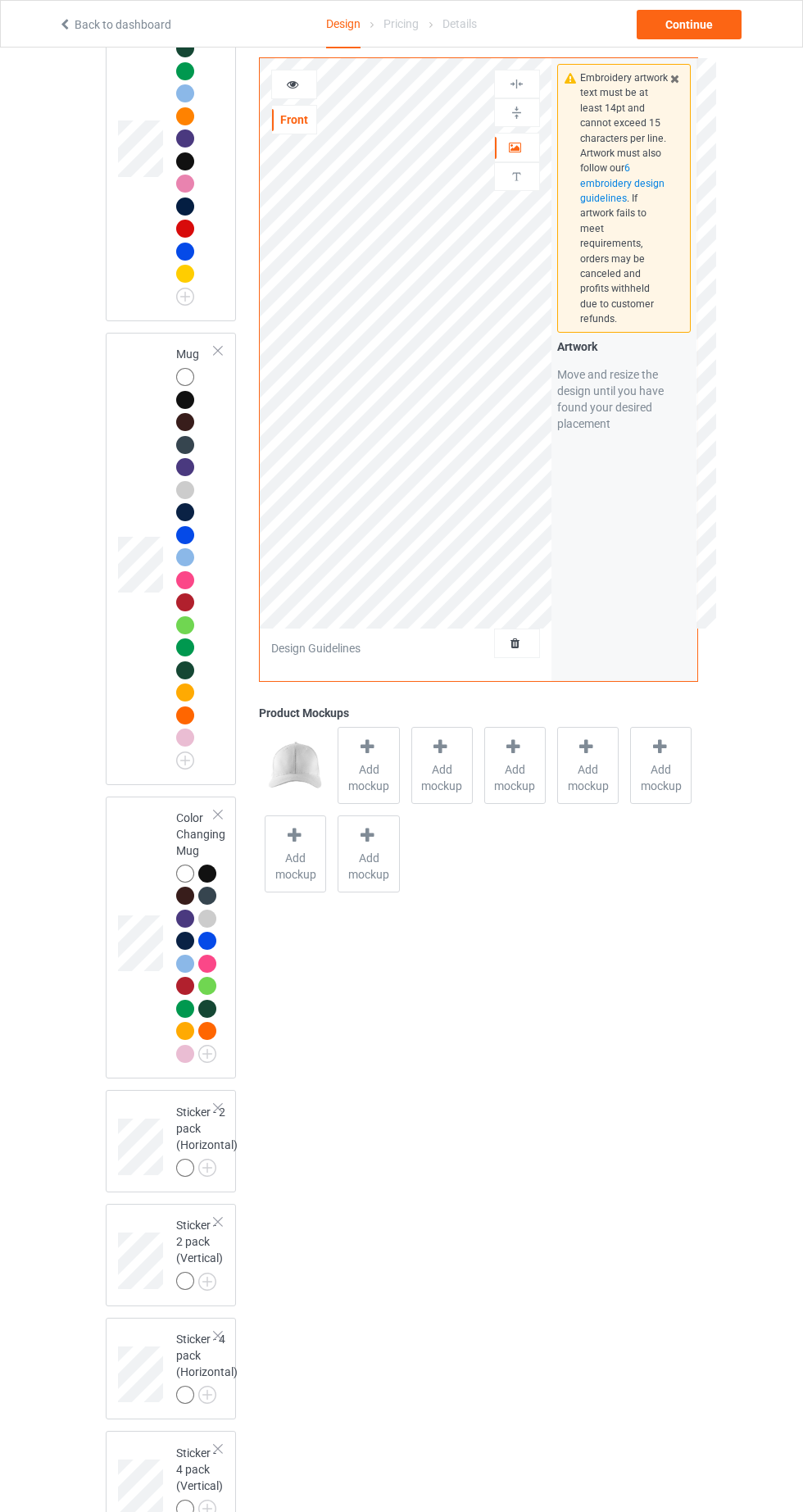
click at [184, 566] on div at bounding box center [184, 557] width 18 height 18
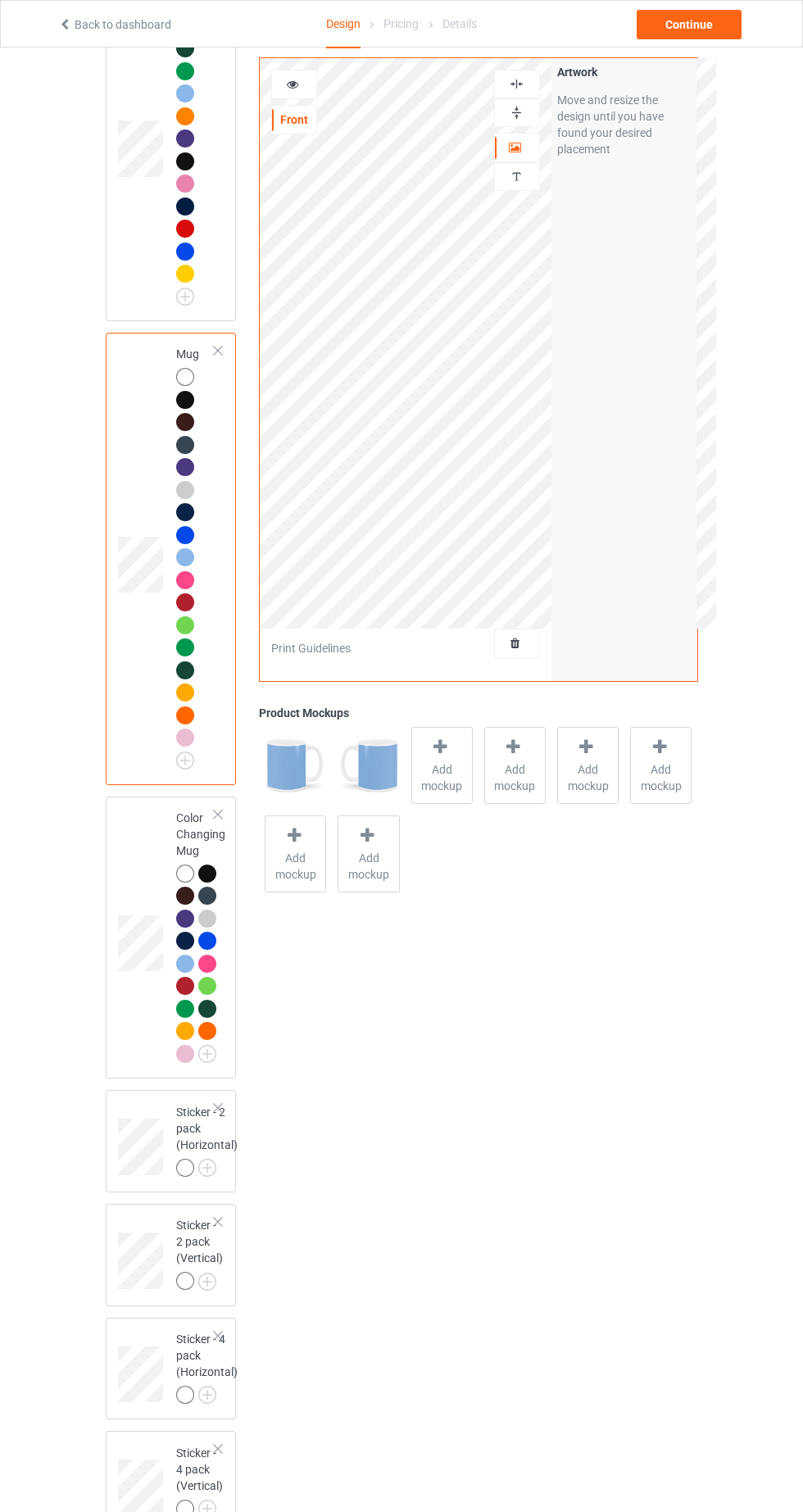
click at [445, 772] on span "Add mockup" at bounding box center [442, 778] width 60 height 33
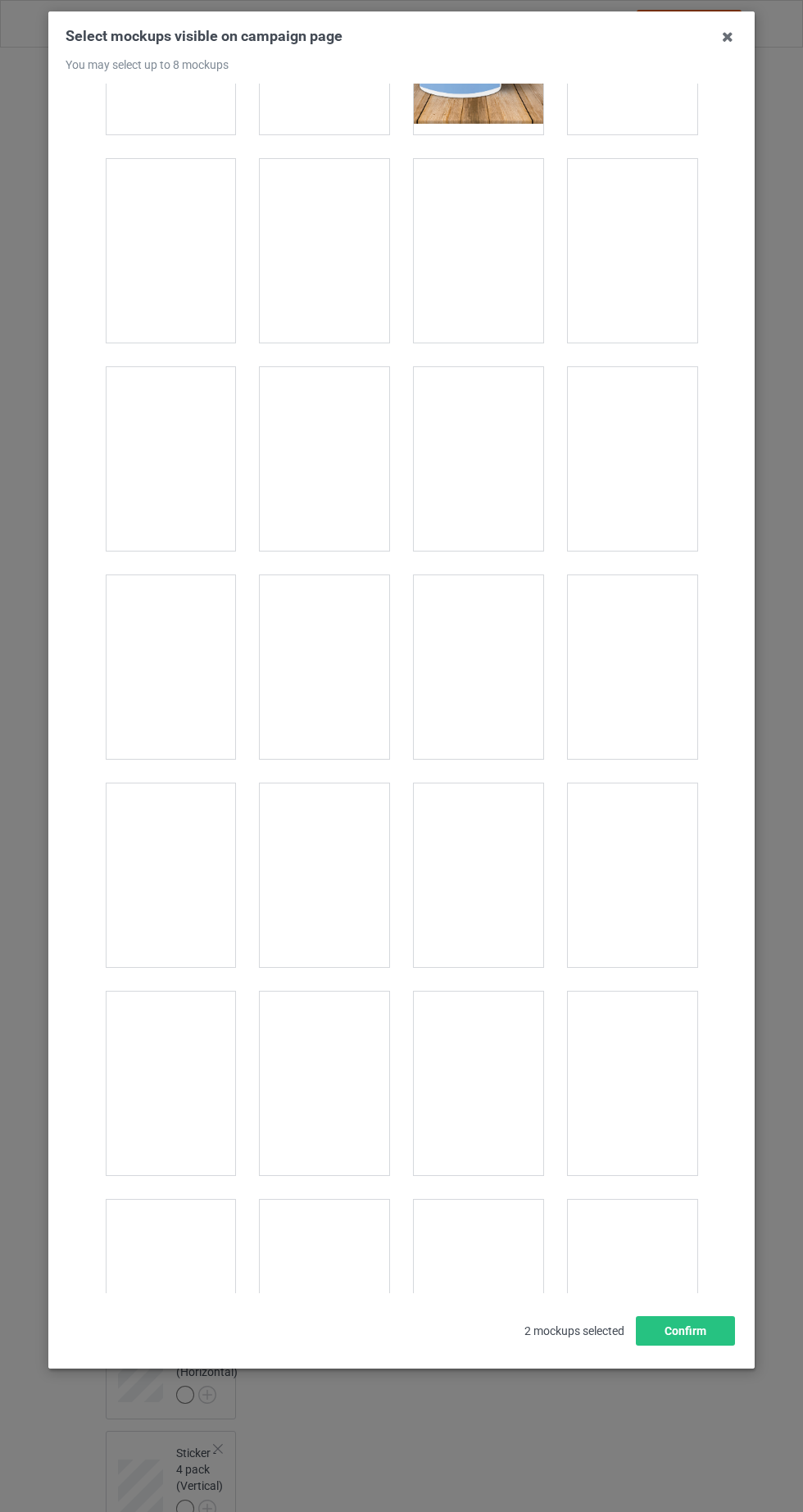
scroll to position [783, 0]
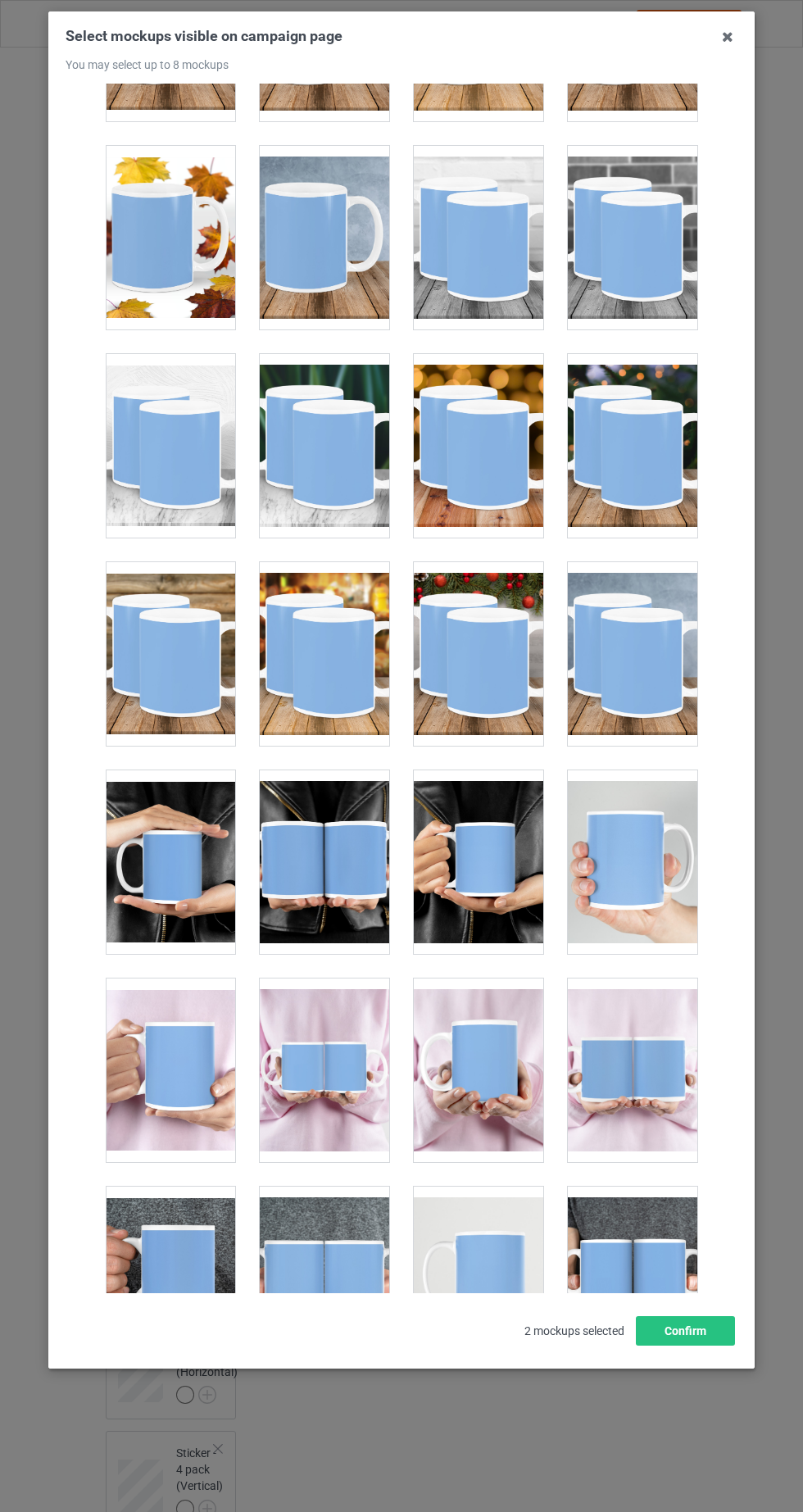
click at [192, 887] on div at bounding box center [170, 863] width 129 height 184
click at [500, 915] on div at bounding box center [478, 863] width 129 height 184
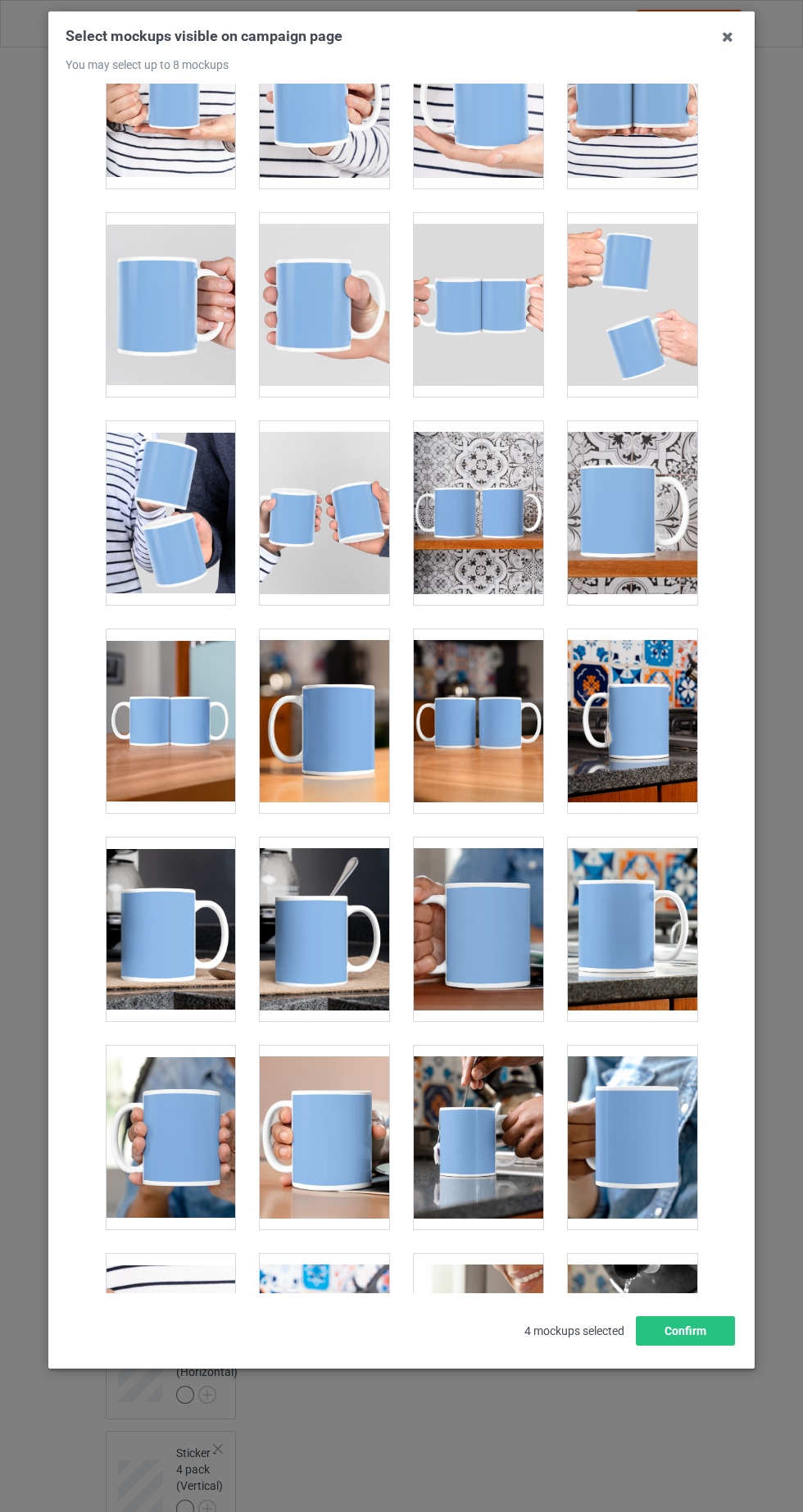
scroll to position [2194, 0]
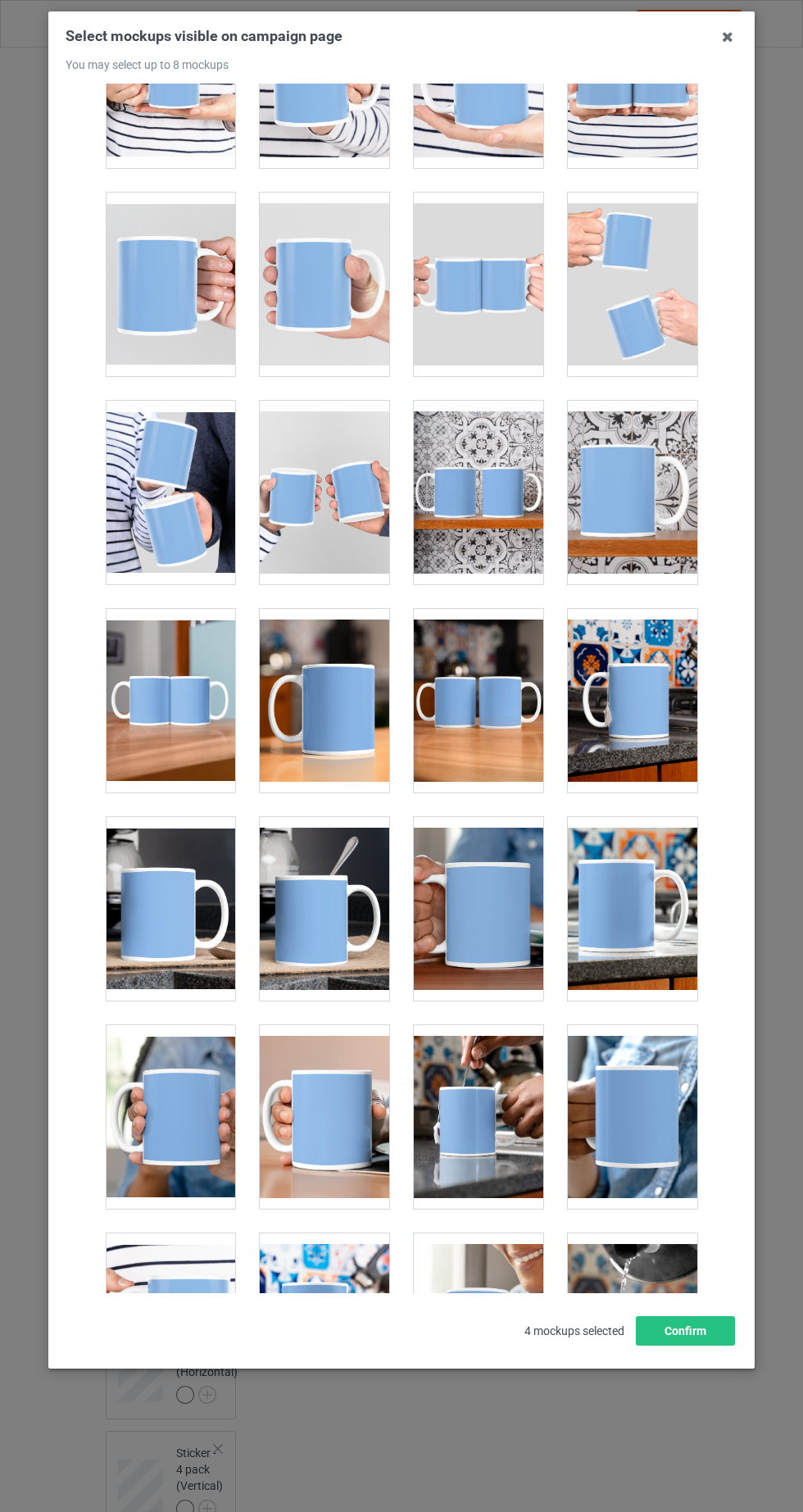
click at [672, 713] on div at bounding box center [632, 701] width 129 height 184
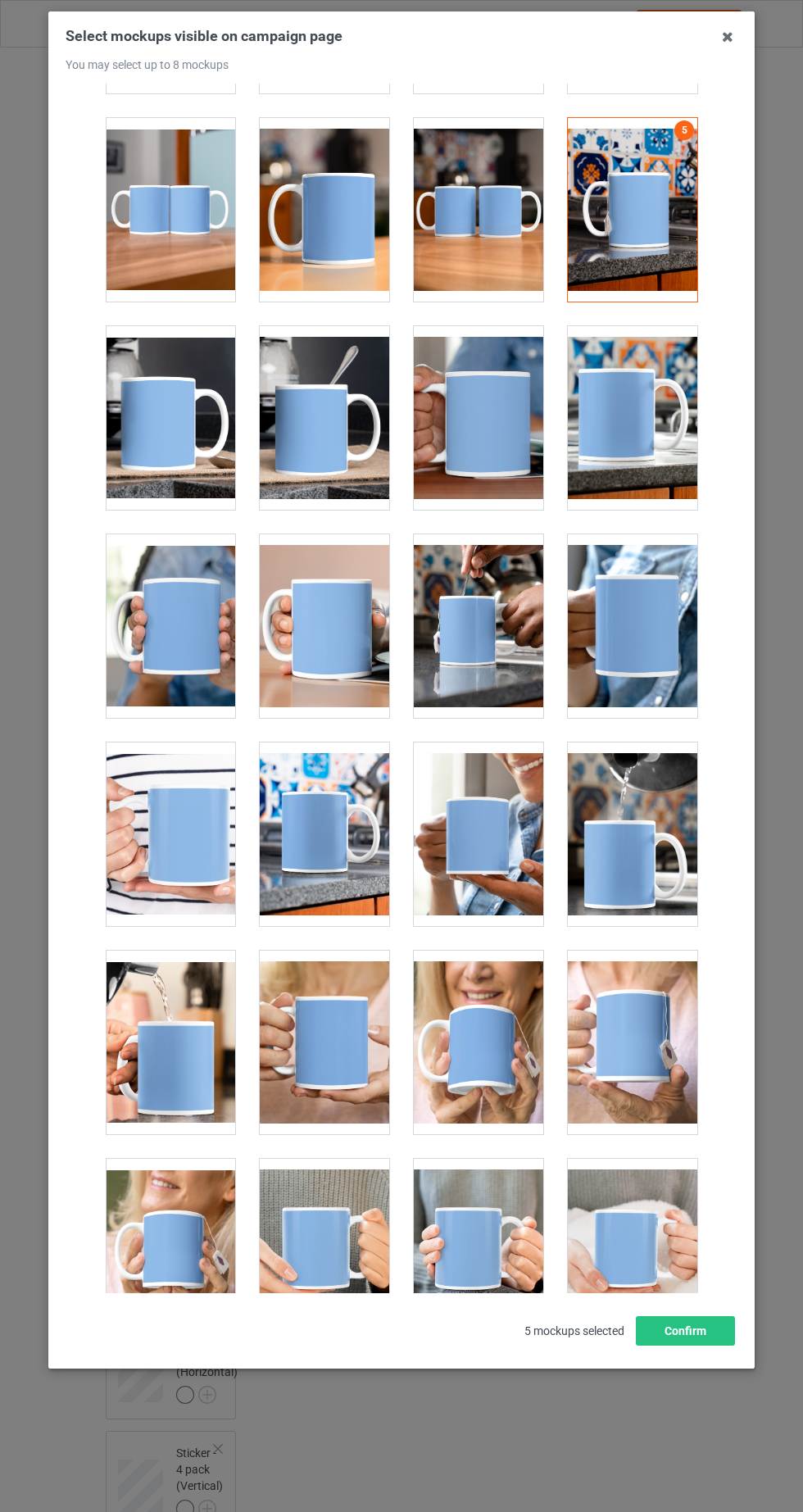
scroll to position [2686, 0]
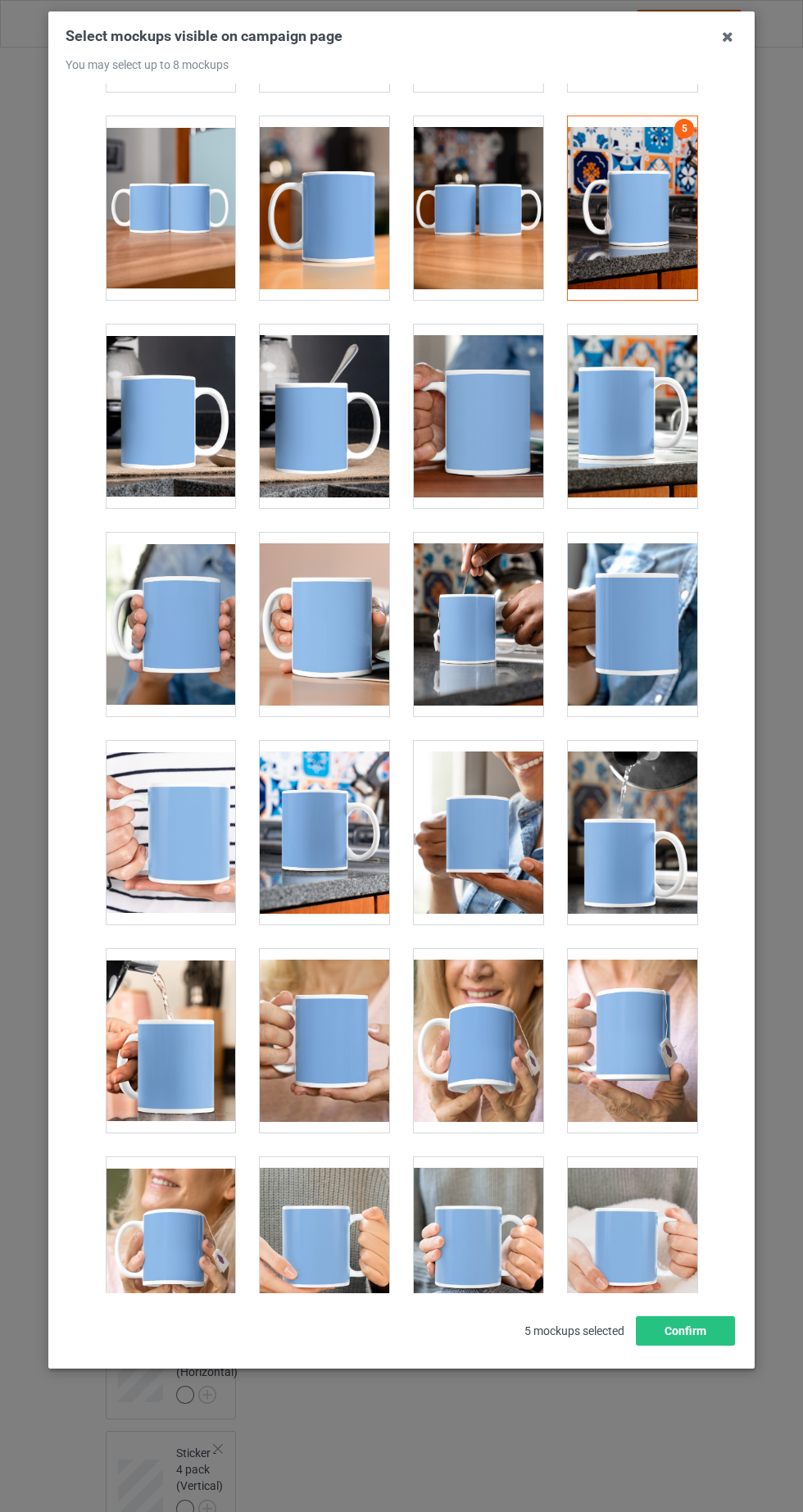
click at [178, 632] on div at bounding box center [170, 625] width 129 height 184
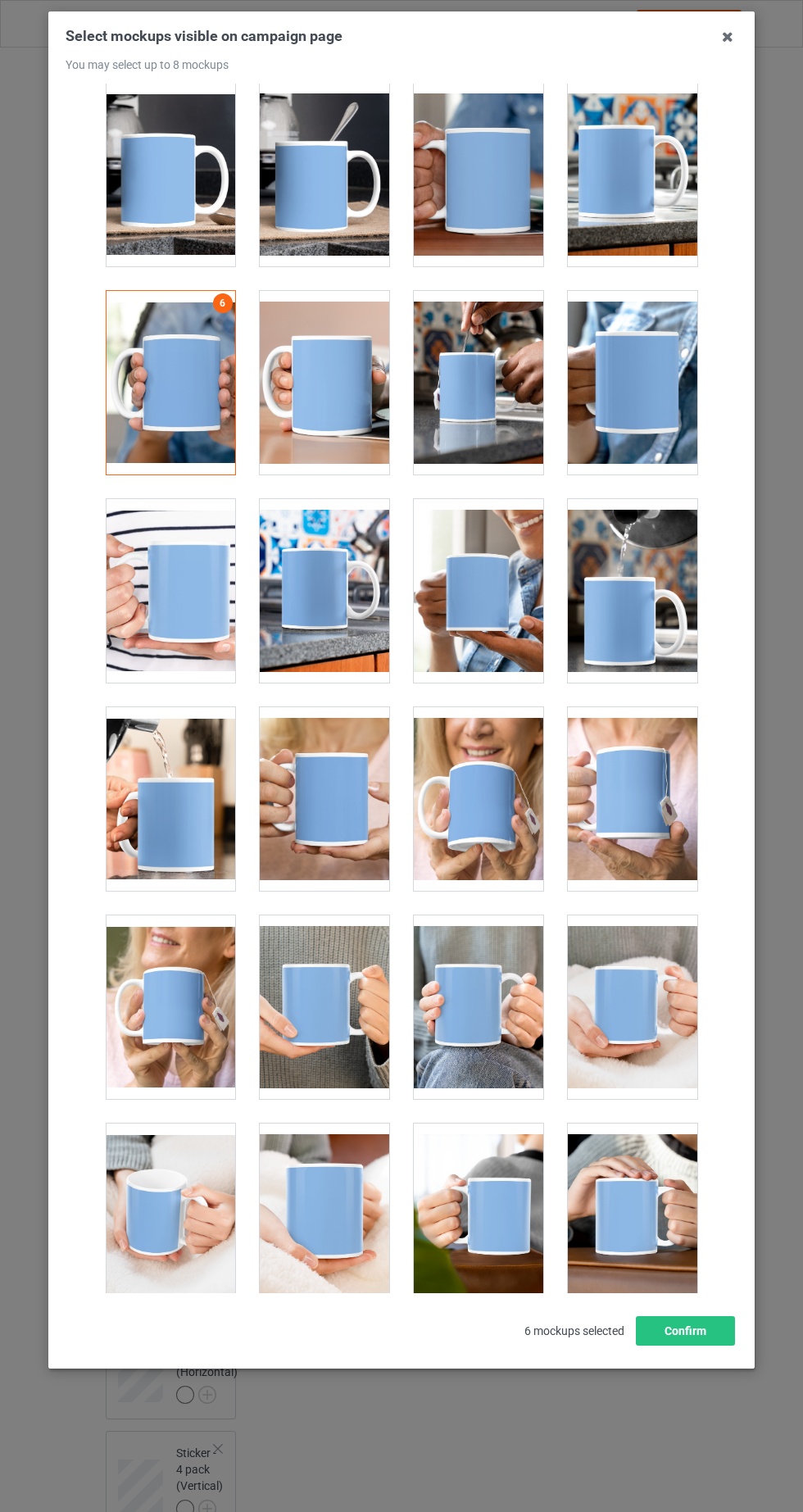
scroll to position [2944, 0]
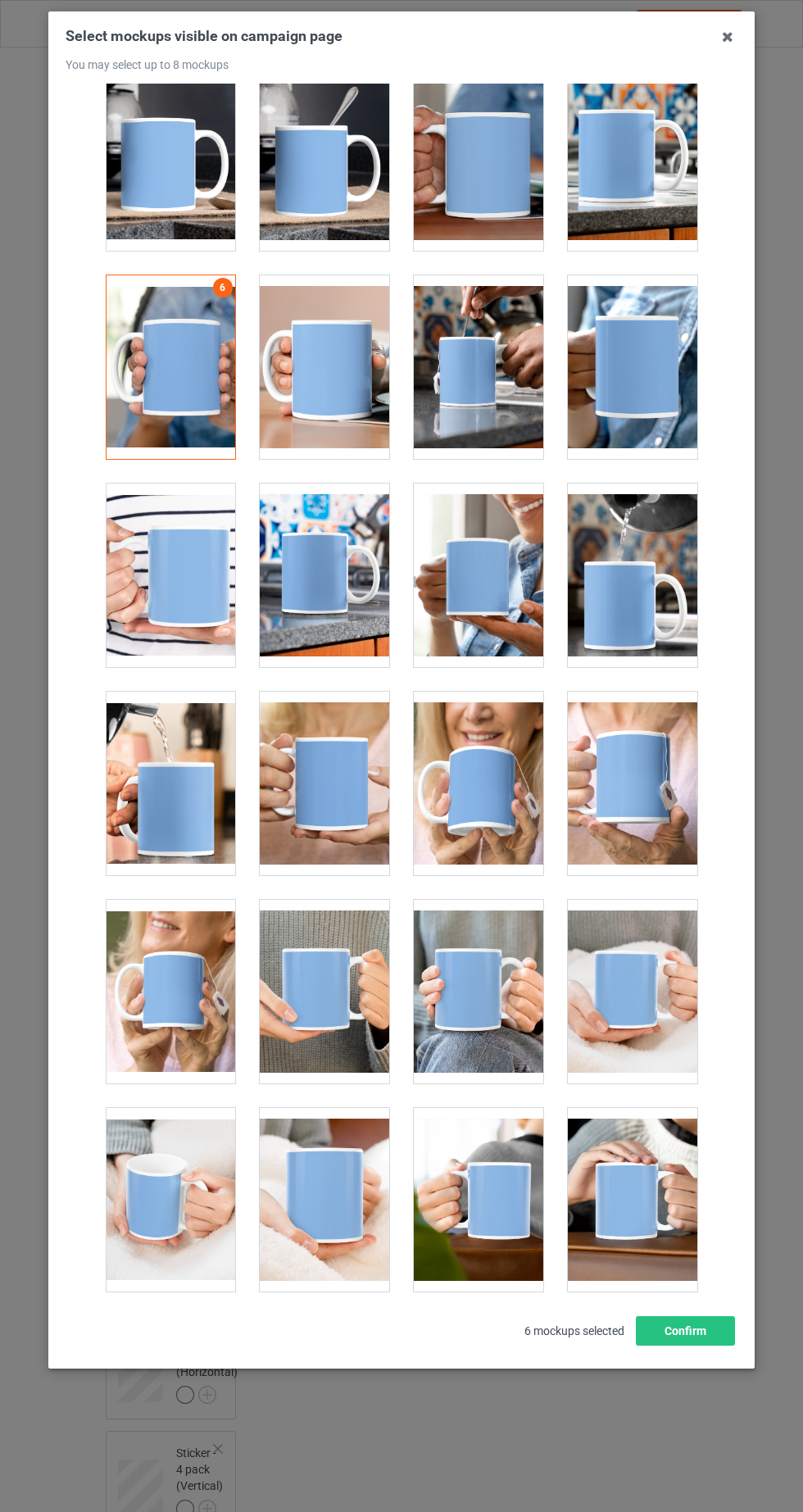
click at [335, 828] on div at bounding box center [324, 783] width 129 height 184
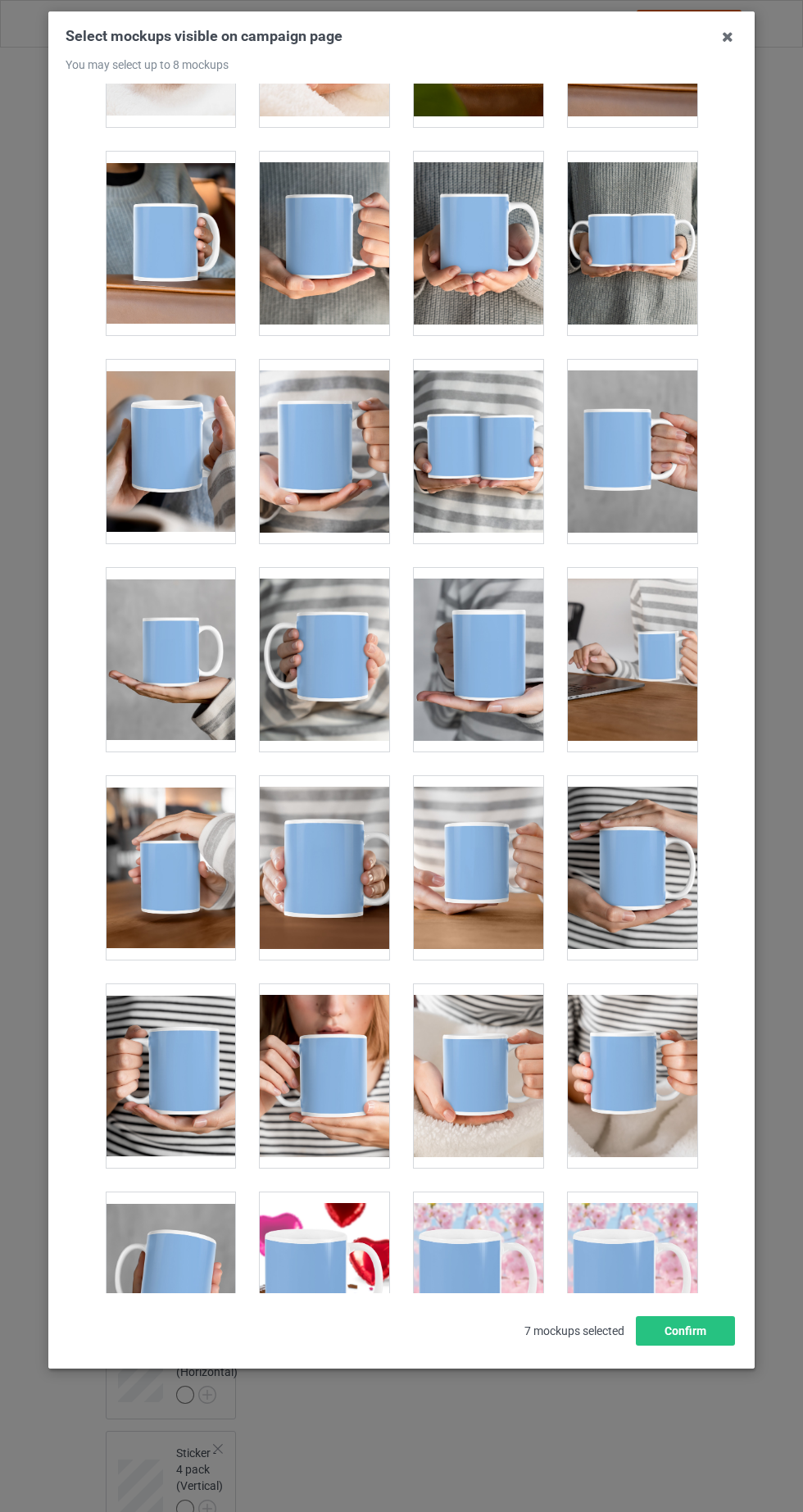
scroll to position [4323, 0]
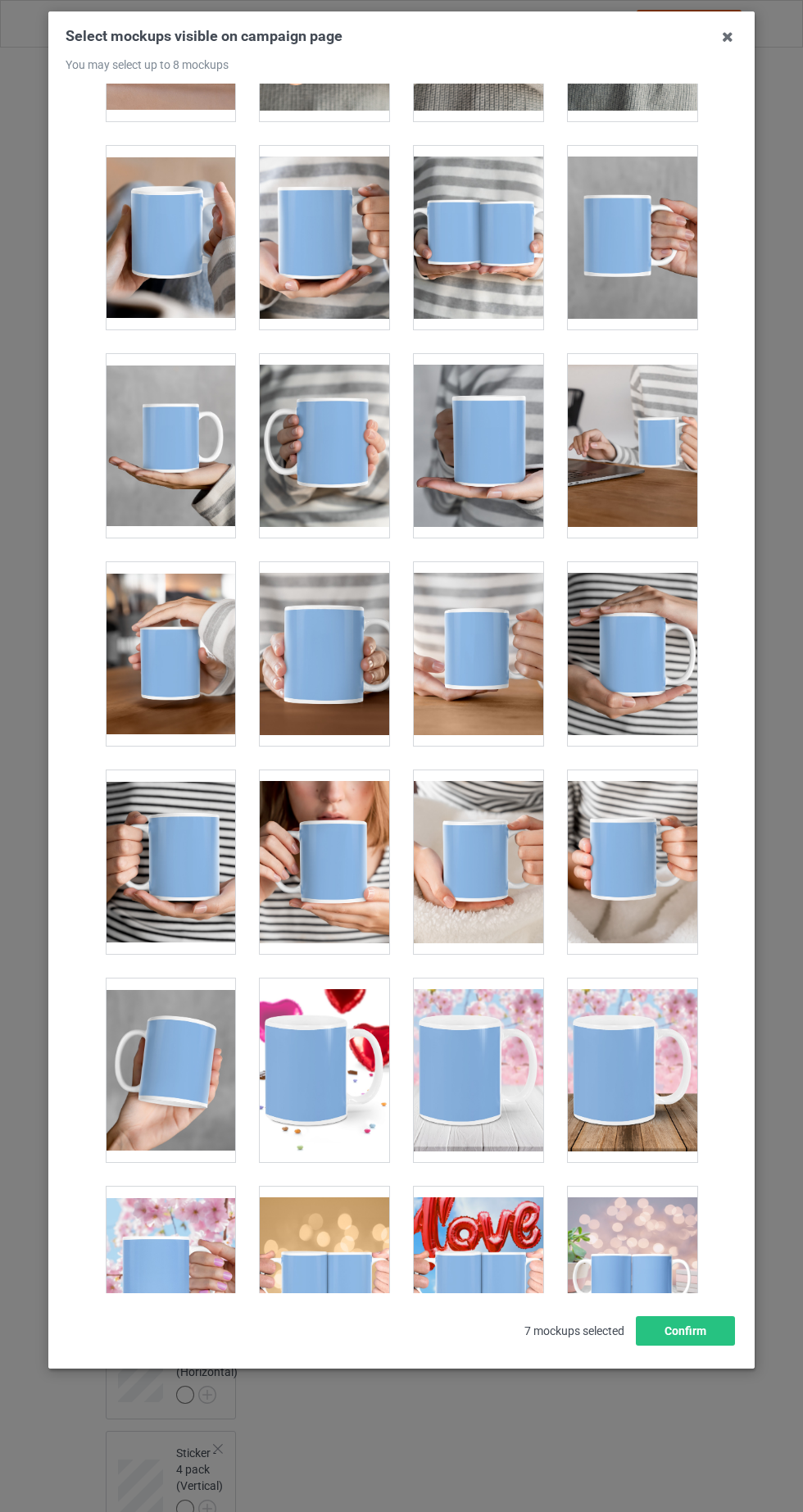
click at [192, 1083] on div at bounding box center [170, 1070] width 129 height 184
click at [714, 1346] on button "Confirm" at bounding box center [685, 1331] width 99 height 30
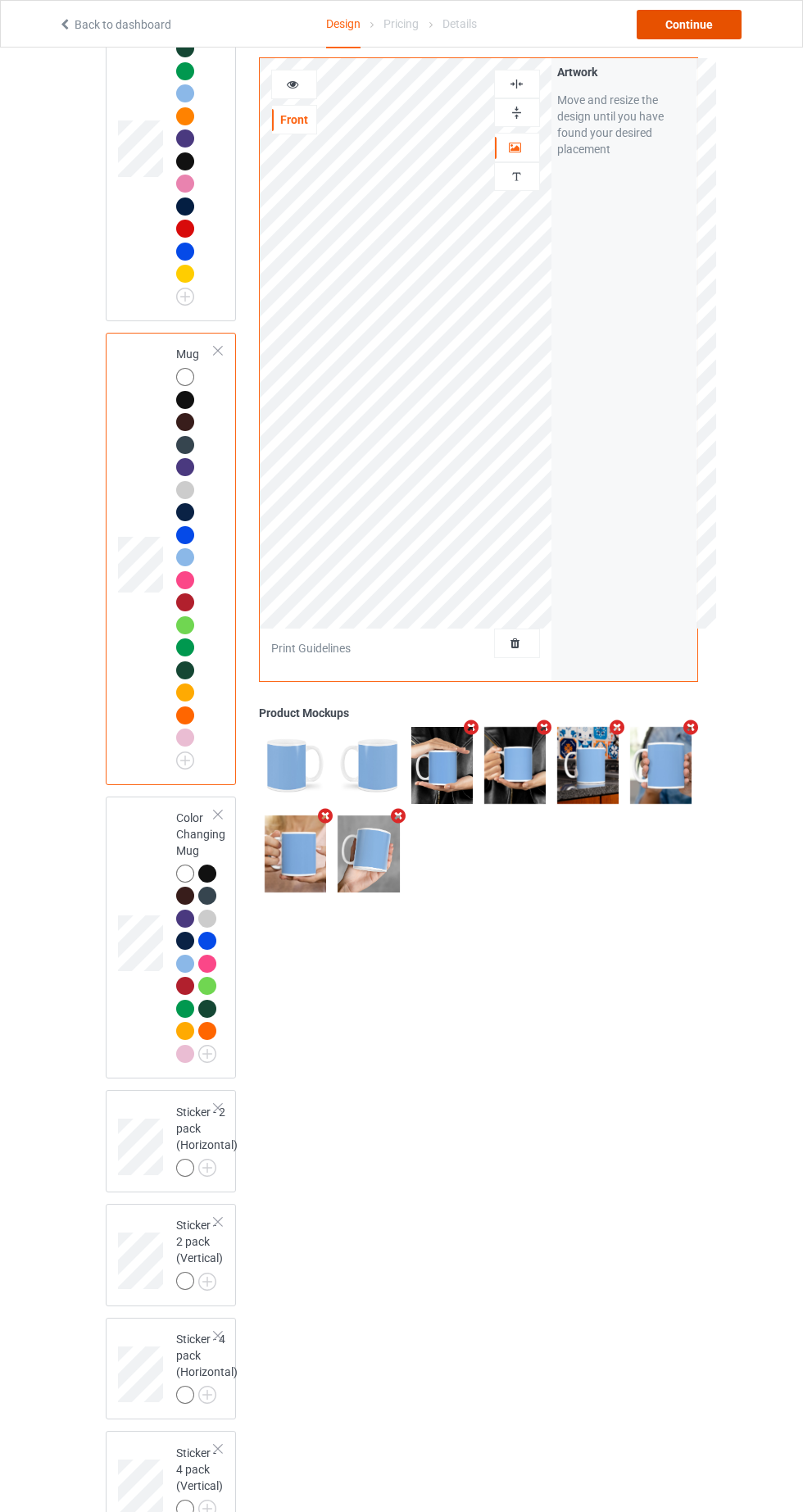
click at [688, 24] on div "Continue" at bounding box center [689, 24] width 105 height 30
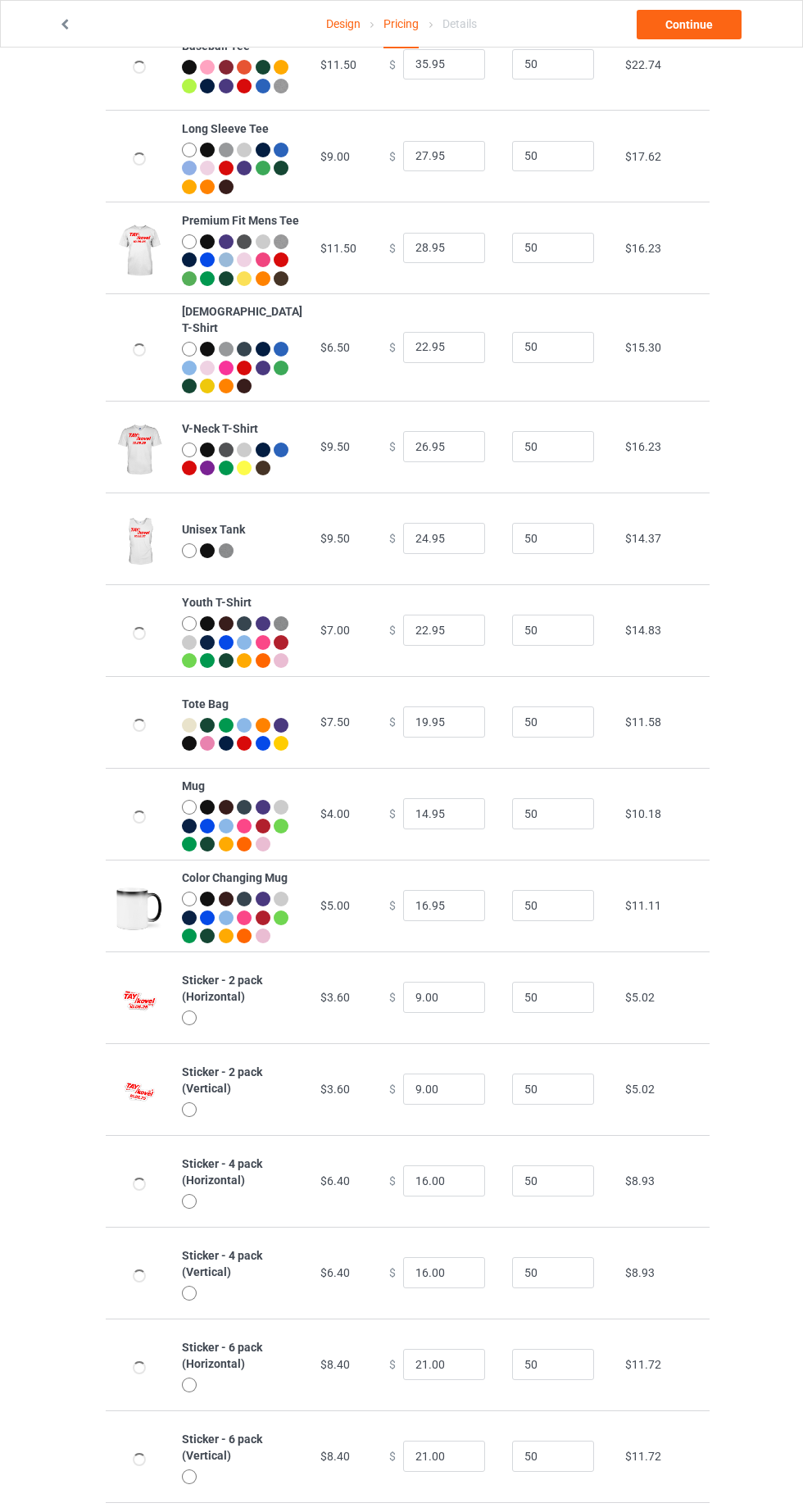
scroll to position [646, 0]
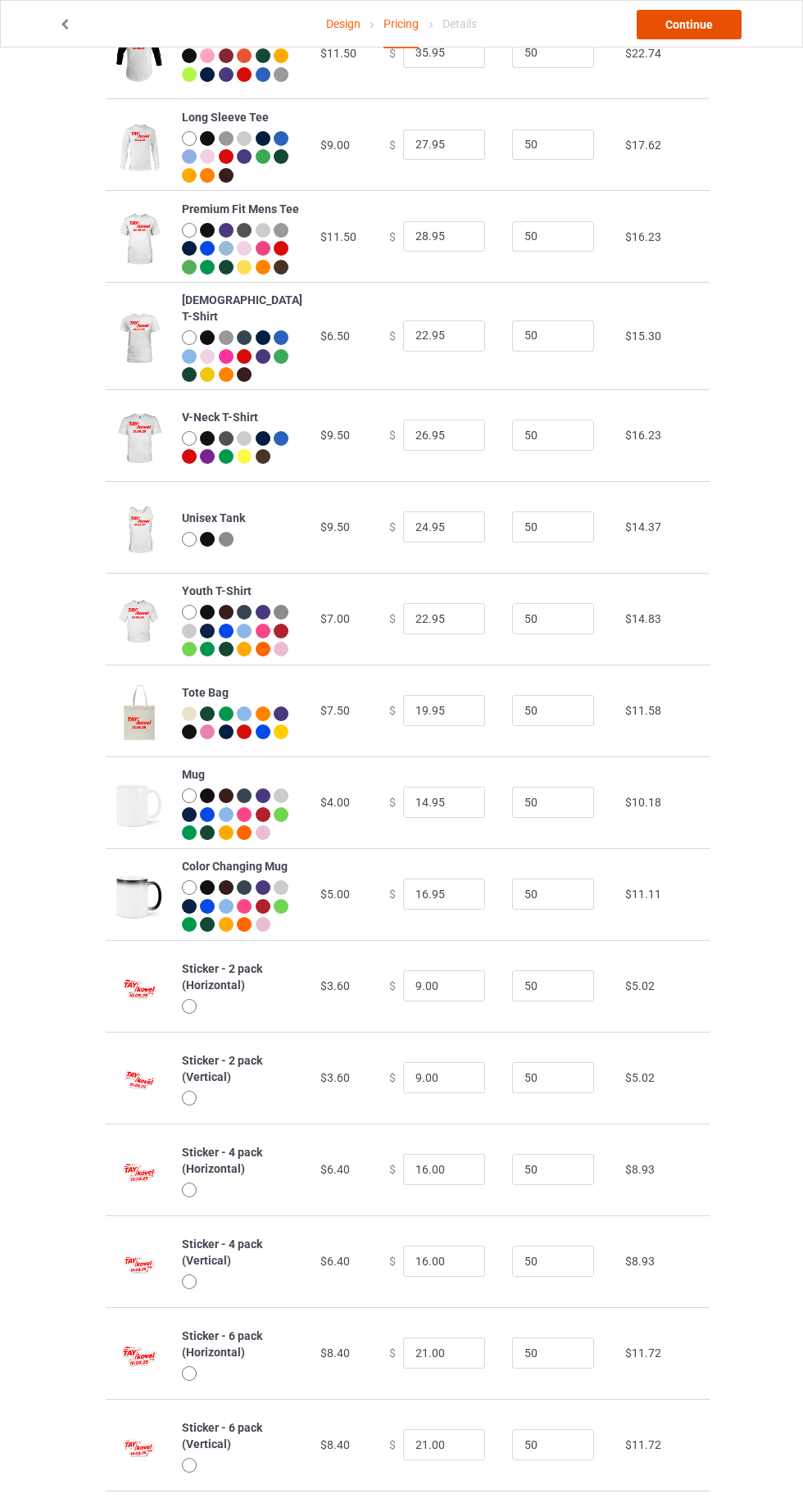
click at [708, 31] on link "Continue" at bounding box center [689, 24] width 105 height 30
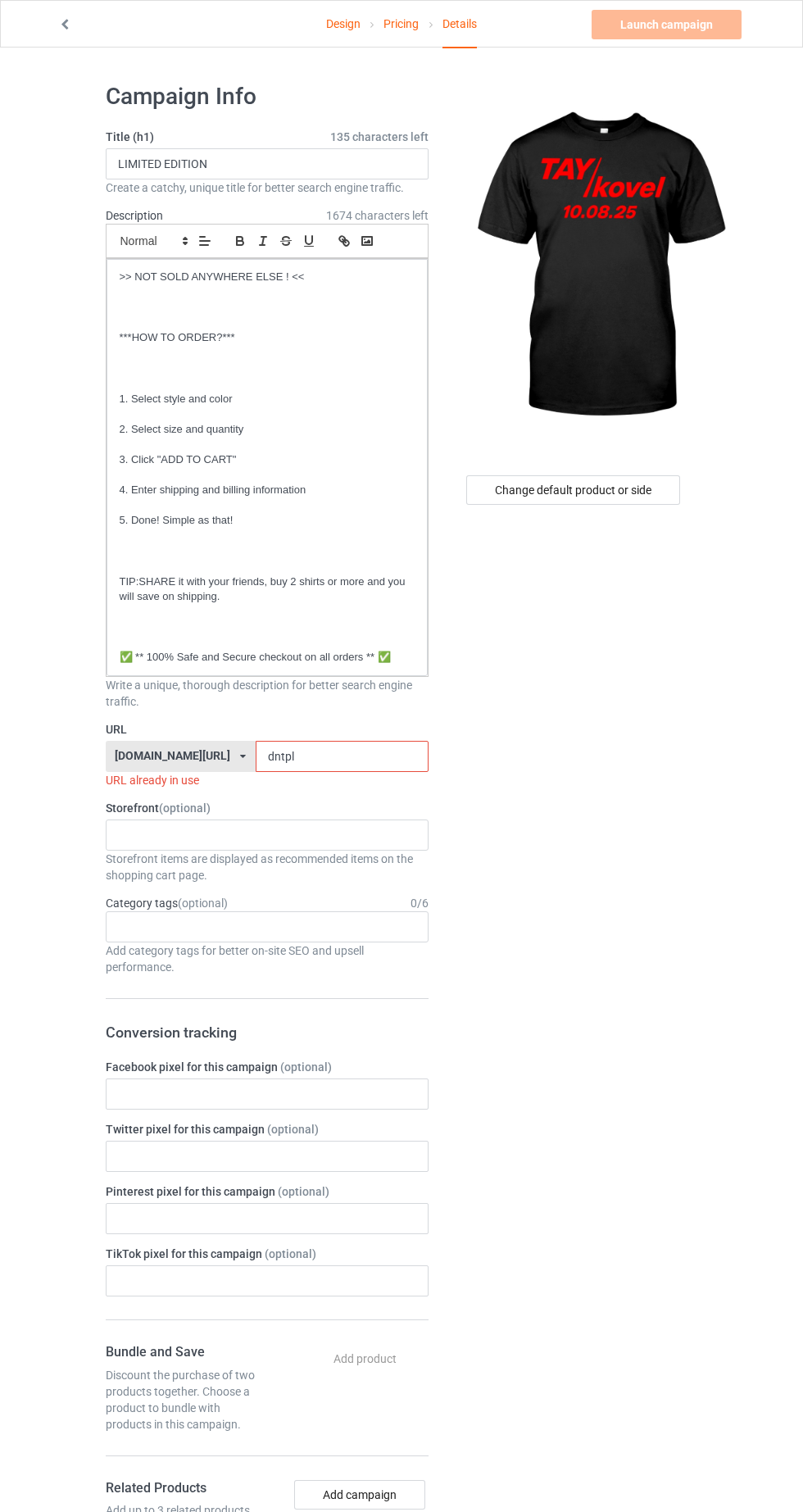
click at [375, 757] on input "dntpl" at bounding box center [341, 756] width 173 height 32
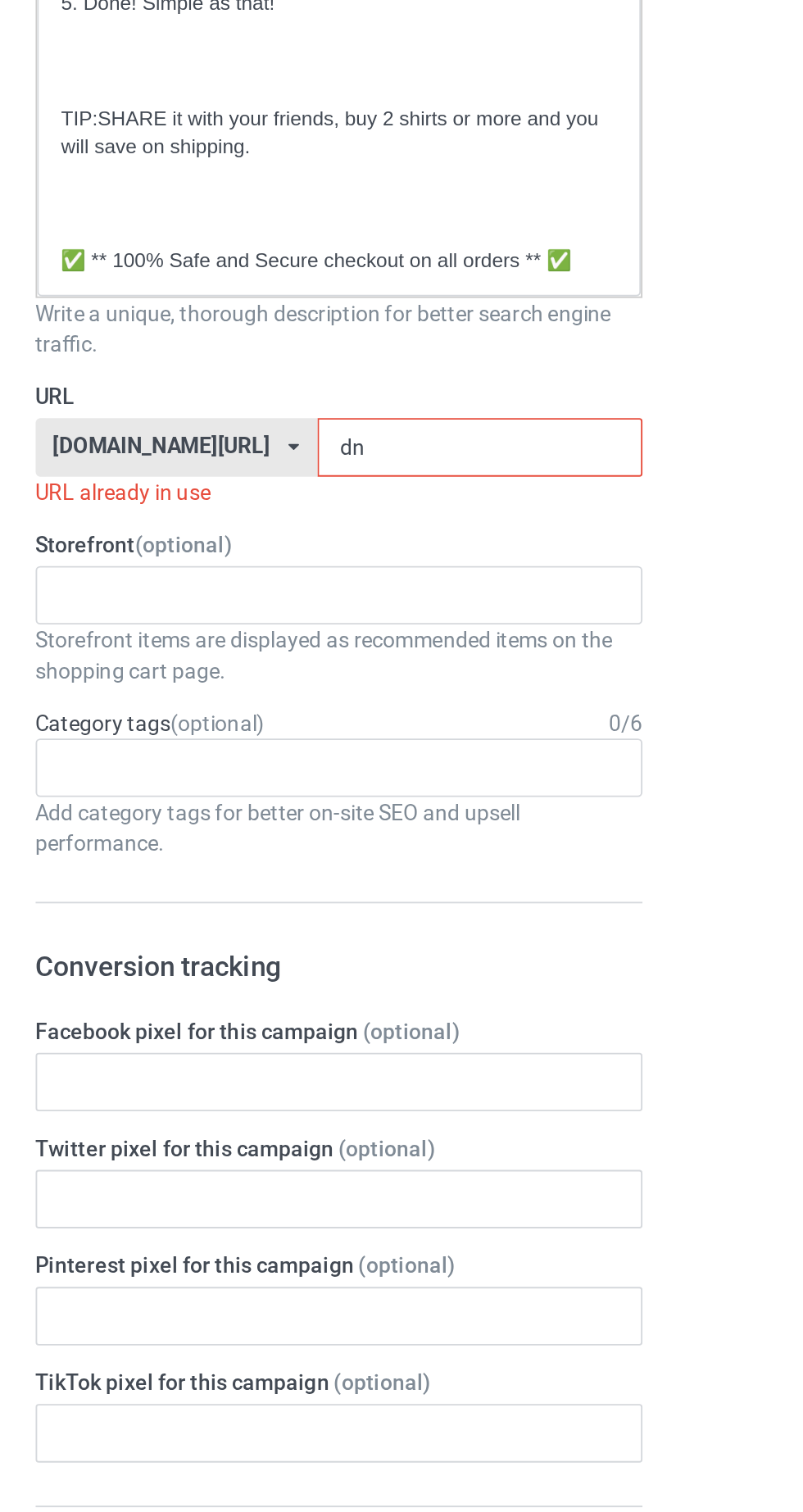
type input "d"
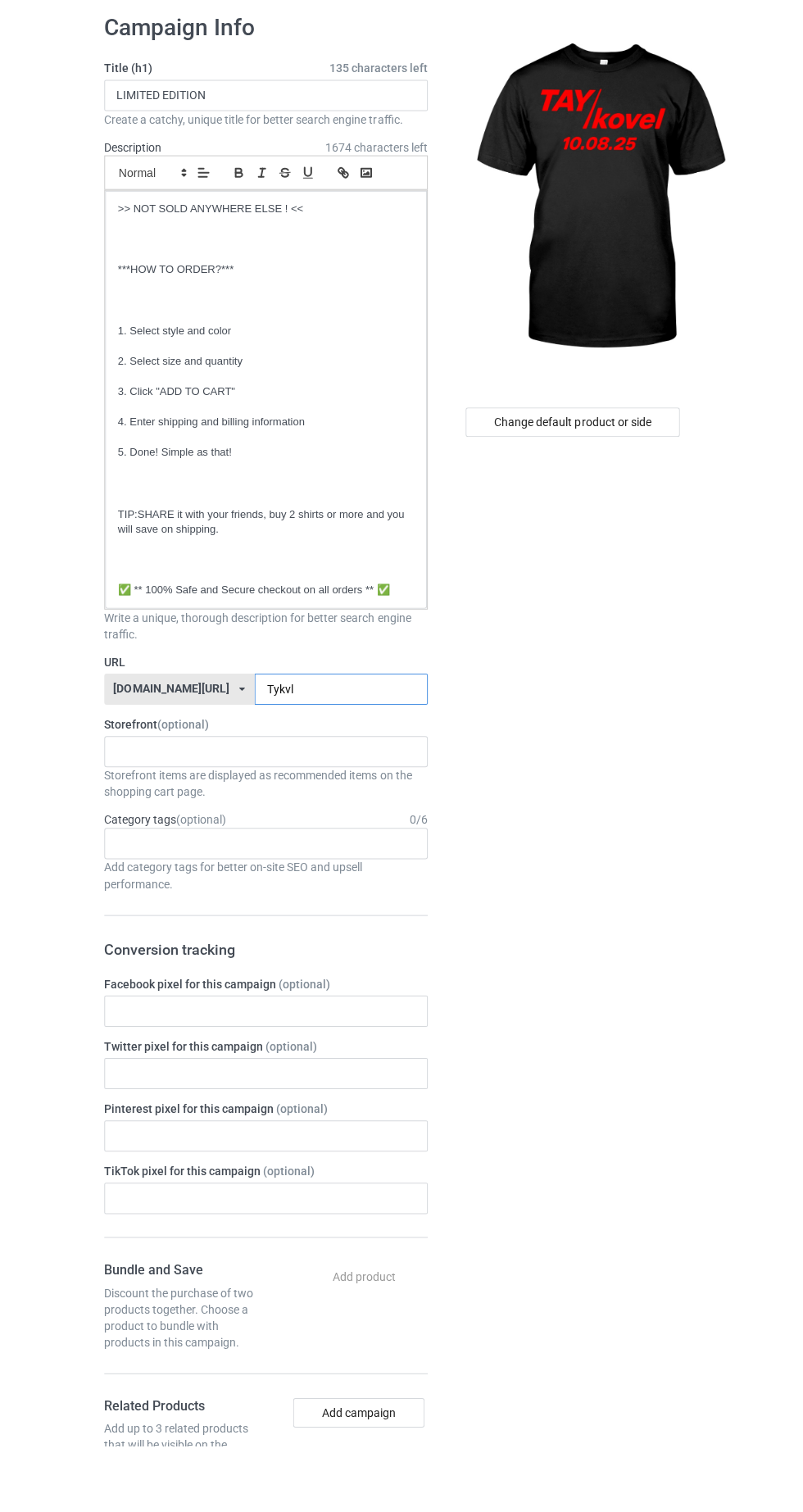
type input "Tykvl"
click at [617, 490] on div "Change default product or side" at bounding box center [574, 490] width 214 height 30
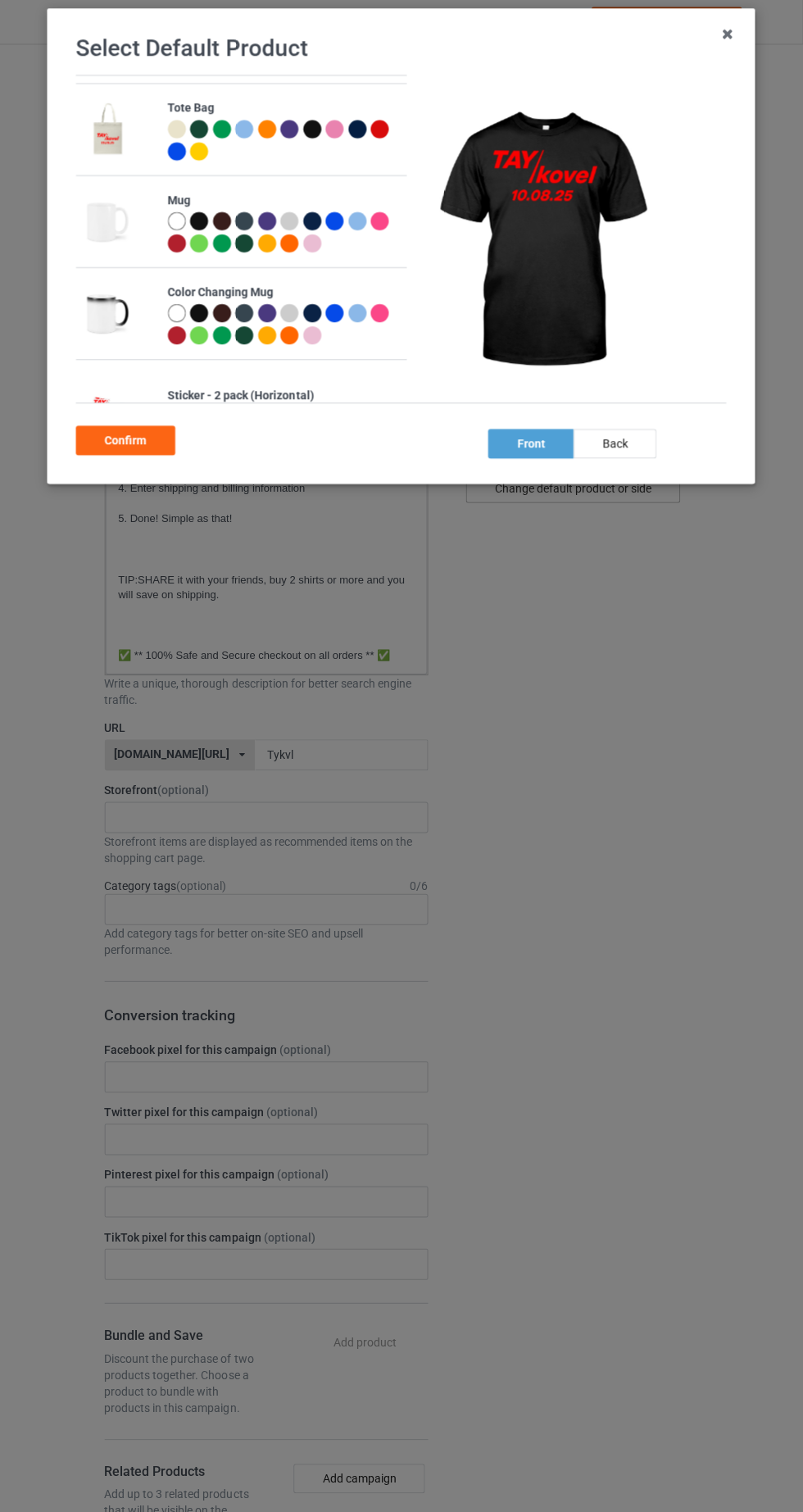
scroll to position [921, 0]
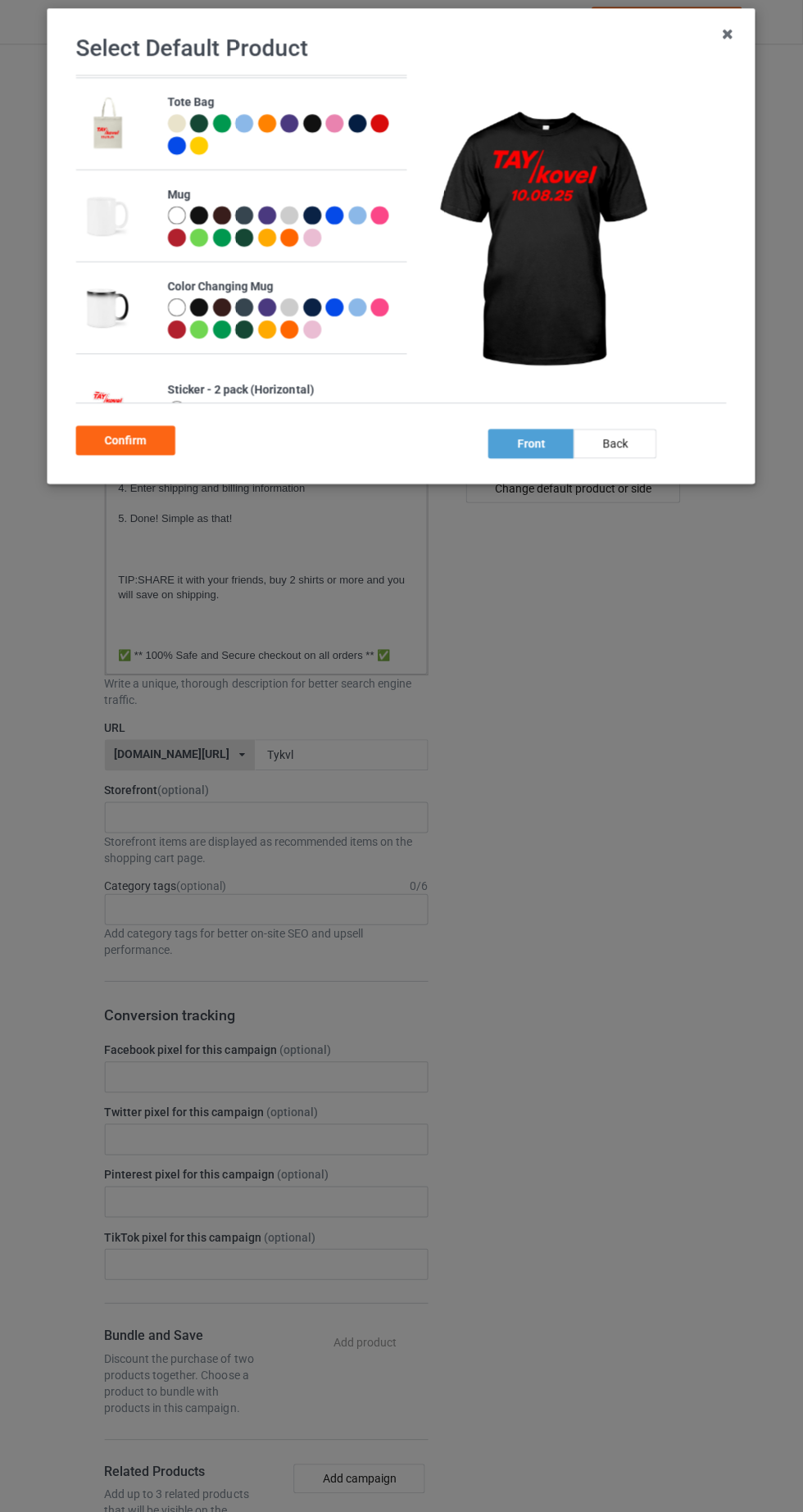
click at [357, 213] on div at bounding box center [358, 218] width 18 height 18
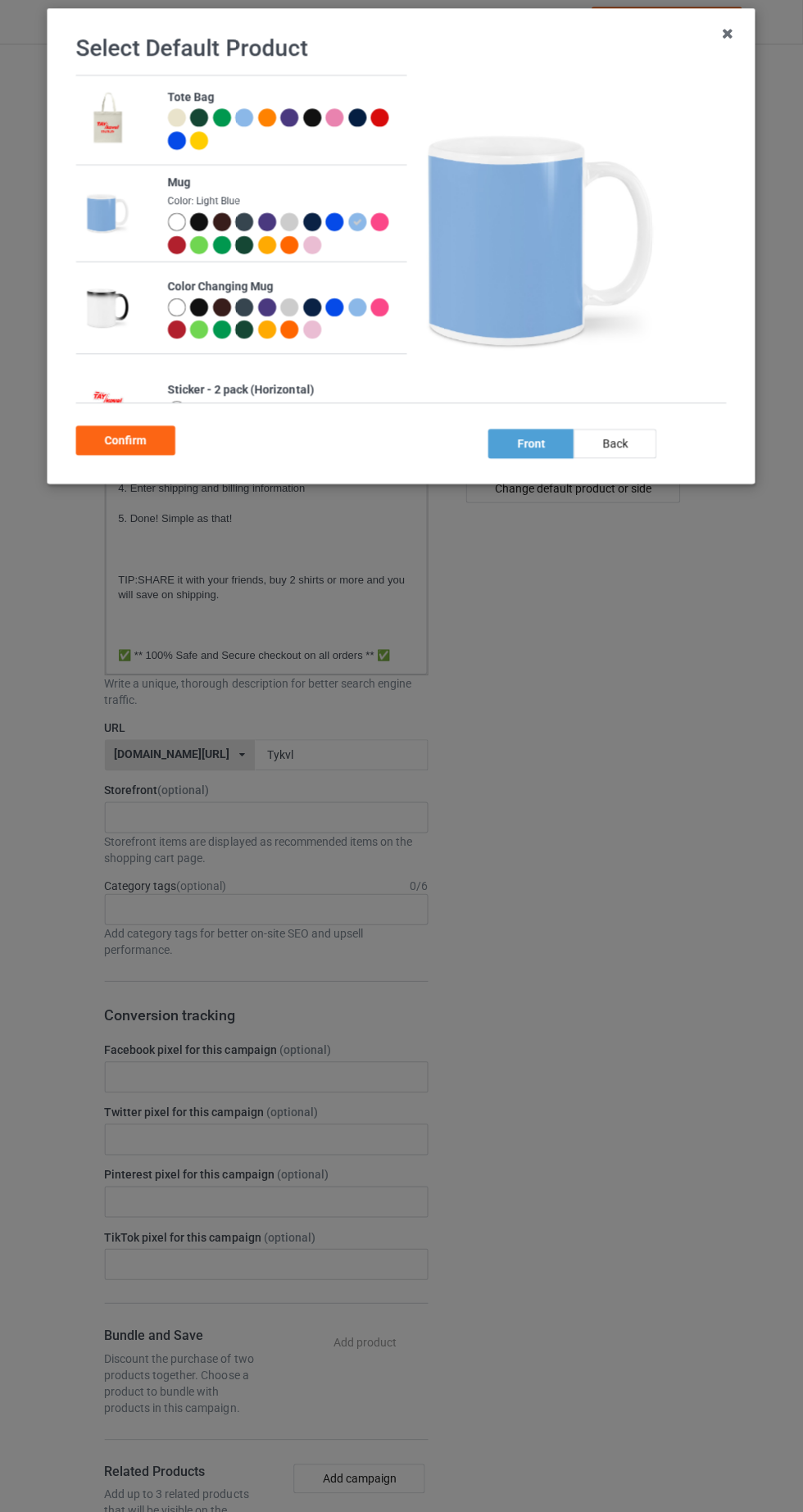
click at [623, 451] on div "back" at bounding box center [615, 446] width 83 height 30
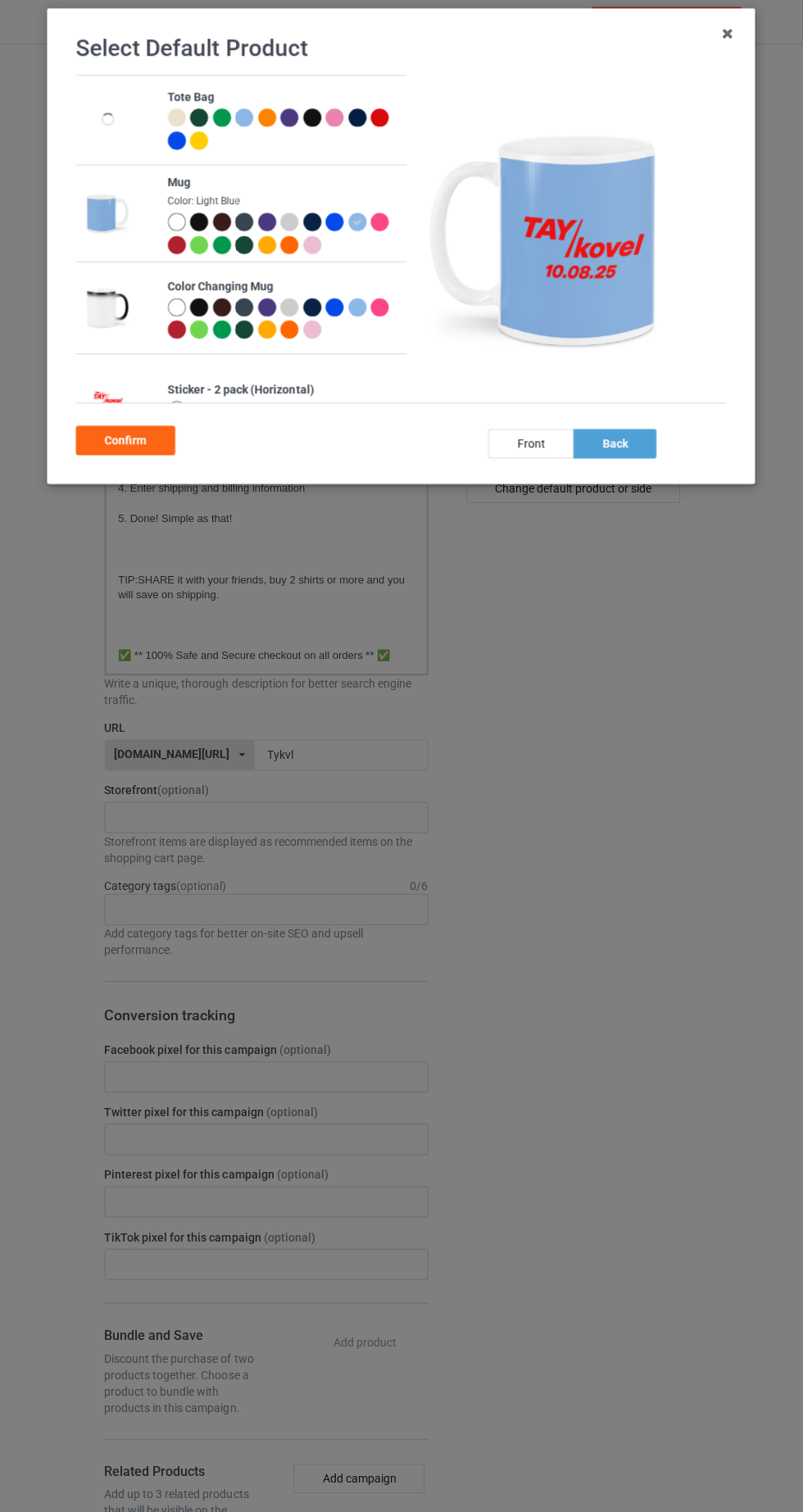
click at [133, 445] on div "Confirm" at bounding box center [127, 442] width 99 height 30
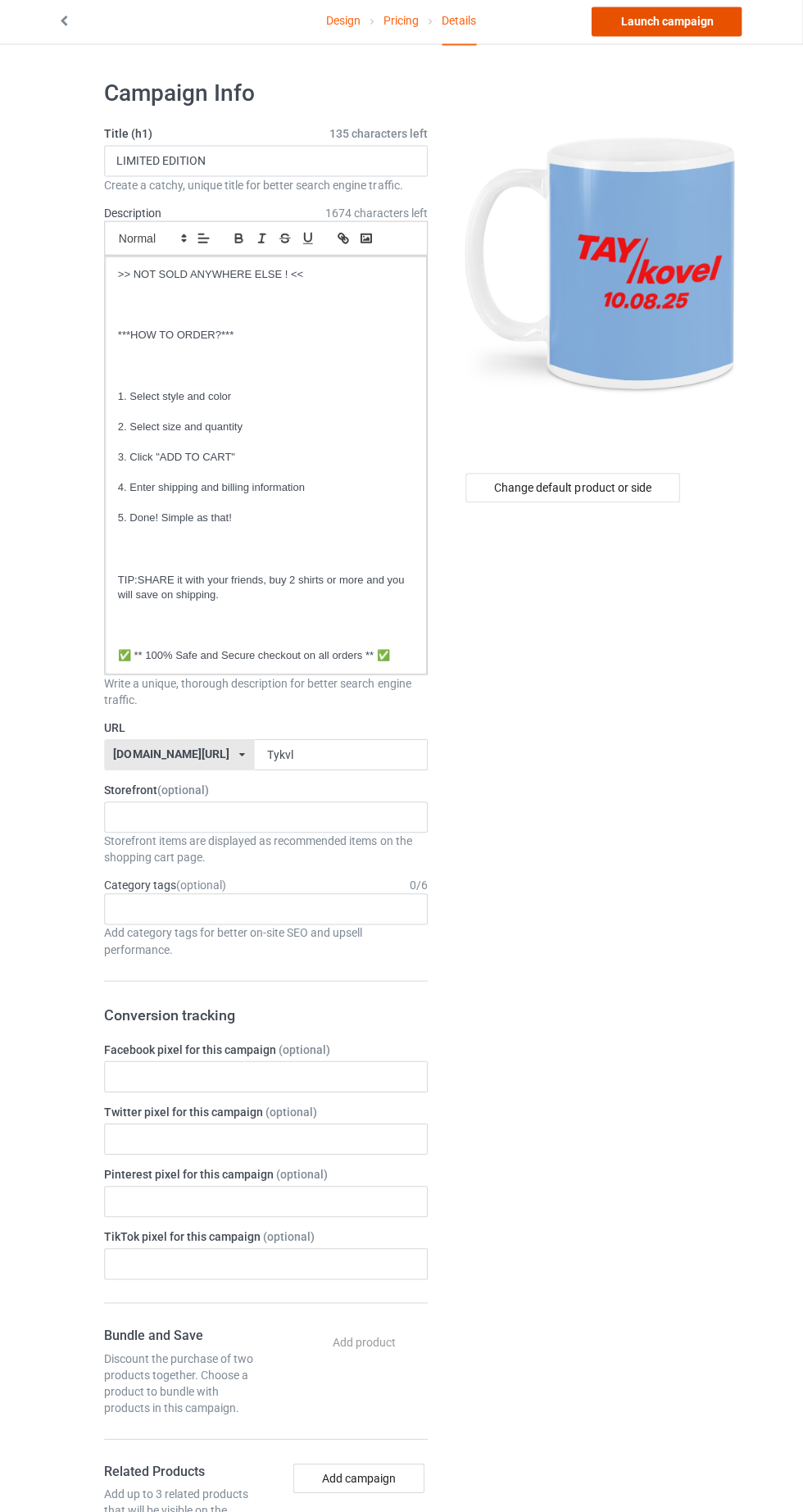
click at [694, 28] on link "Launch campaign" at bounding box center [666, 24] width 150 height 30
